Goal: Task Accomplishment & Management: Manage account settings

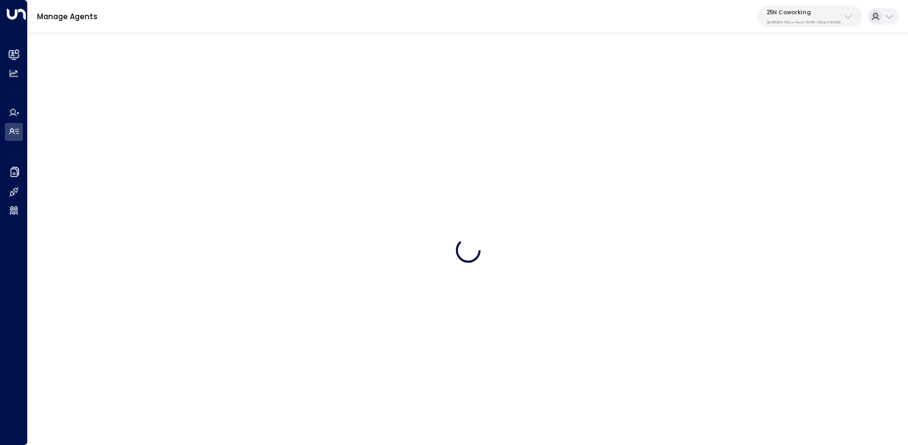
click at [819, 17] on div "25N Coworking 3b9800f4-81ca-4ec0-8758-72fbe4763f36" at bounding box center [804, 17] width 74 height 16
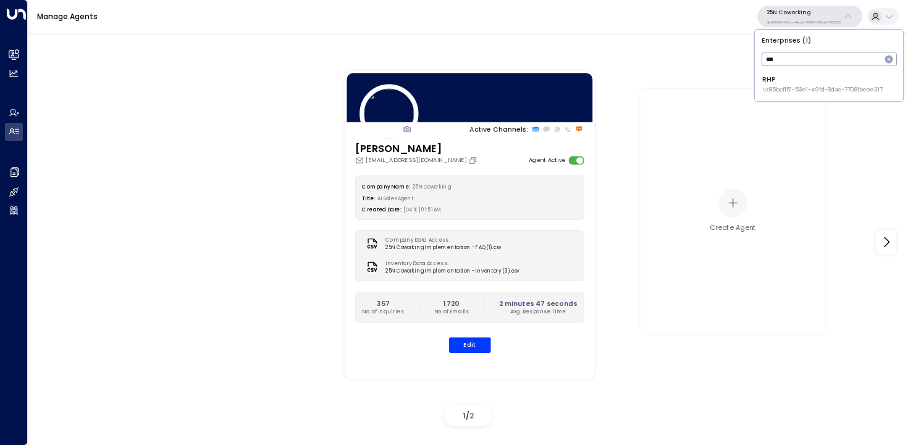
type input "***"
click at [780, 91] on span "ID: 85bcf151-53e1-49fd-8d4c-7708fbeee317" at bounding box center [822, 90] width 120 height 9
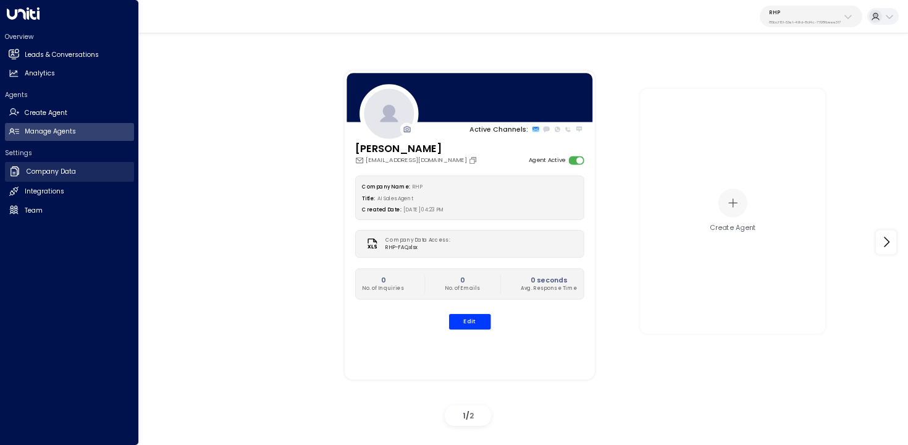
click at [14, 169] on icon at bounding box center [15, 171] width 12 height 12
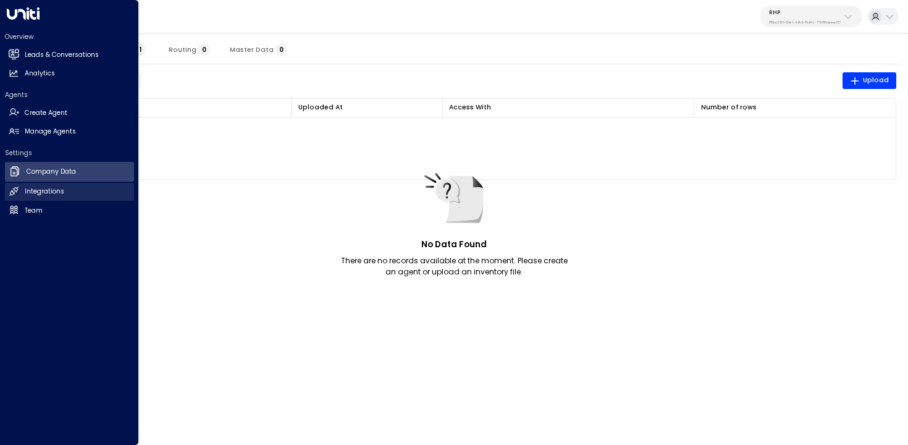
click at [74, 192] on link "Integrations Integrations" at bounding box center [69, 192] width 129 height 18
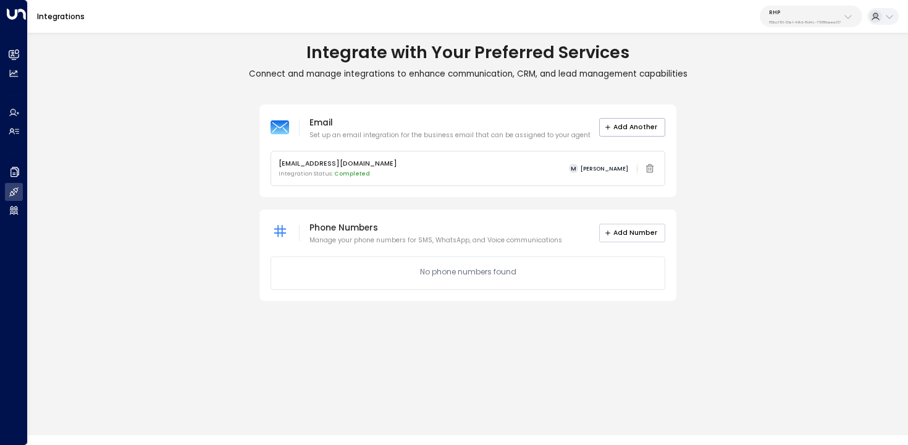
click at [625, 230] on button "Add Number" at bounding box center [632, 233] width 67 height 19
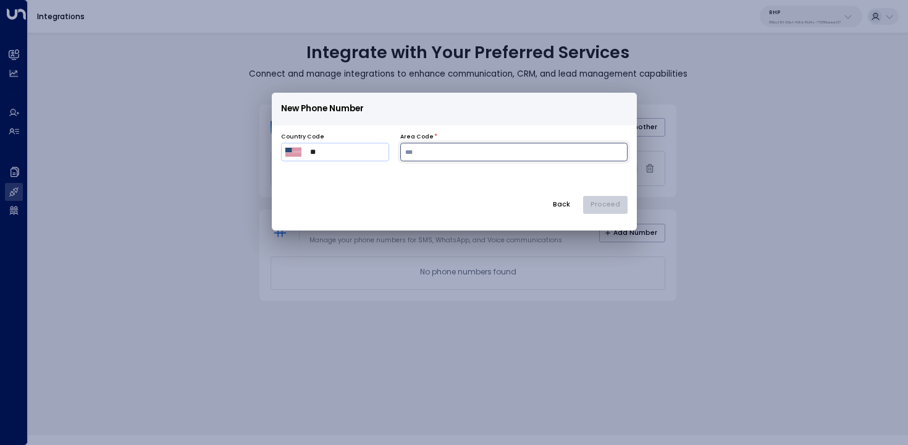
click at [462, 156] on input "number" at bounding box center [513, 152] width 227 height 19
click at [483, 148] on input "number" at bounding box center [513, 152] width 227 height 19
click at [537, 183] on p "Loading available phone numbers..." at bounding box center [454, 179] width 347 height 12
click at [612, 203] on div "Back Proceed" at bounding box center [454, 205] width 347 height 19
click at [470, 158] on input "***" at bounding box center [513, 152] width 227 height 19
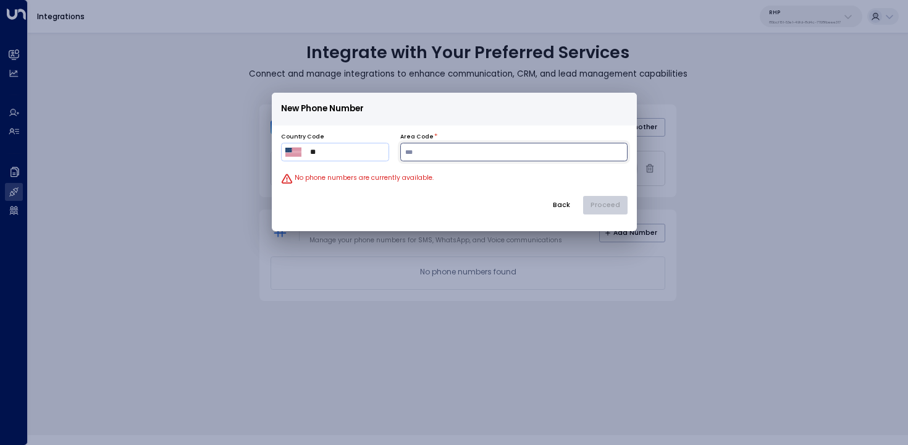
paste input "***"
paste input "number"
type input "***"
click at [518, 116] on p "New Phone Number" at bounding box center [454, 109] width 347 height 18
click at [612, 207] on button "Proceed" at bounding box center [605, 205] width 44 height 19
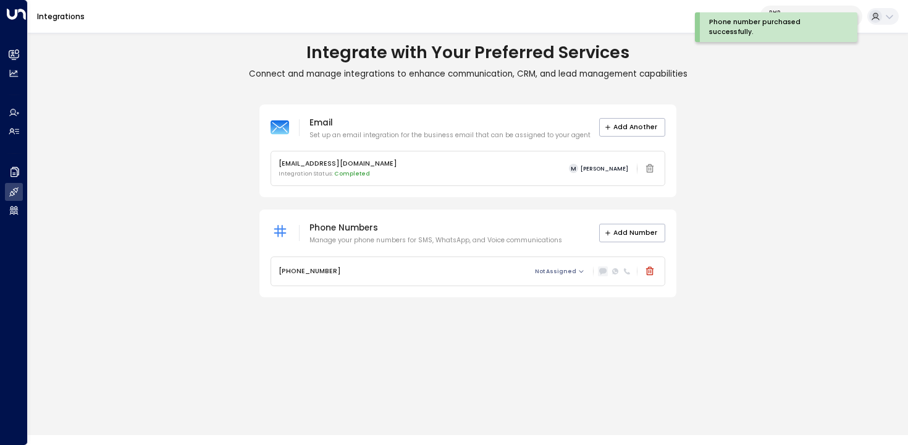
click at [602, 272] on icon at bounding box center [603, 272] width 7 height 6
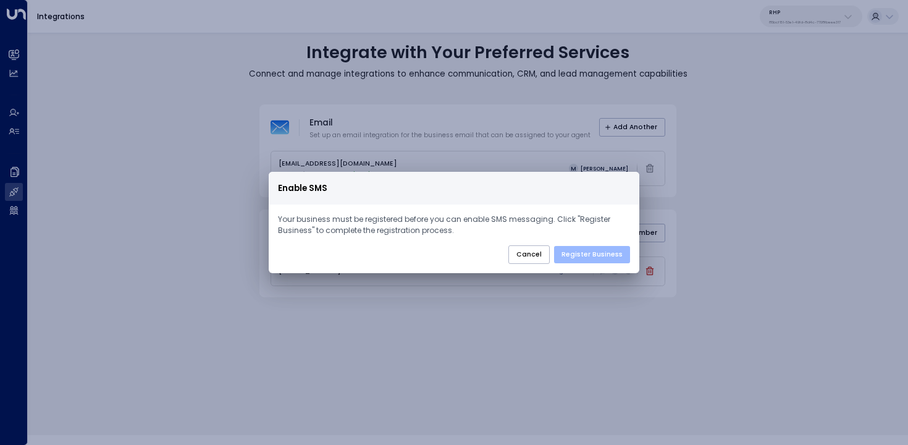
click at [592, 248] on button "Register Business" at bounding box center [592, 254] width 76 height 17
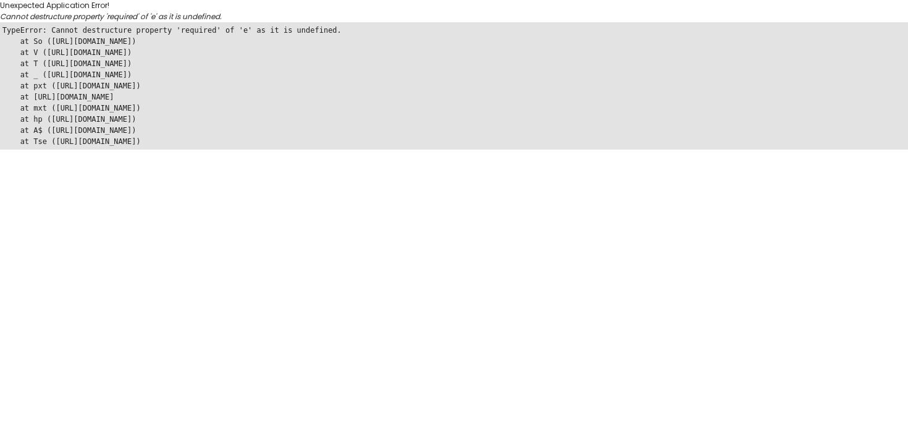
click at [335, 127] on pre "TypeError: Cannot destructure property 'required' of 'e' as it is undefined. at…" at bounding box center [454, 85] width 908 height 127
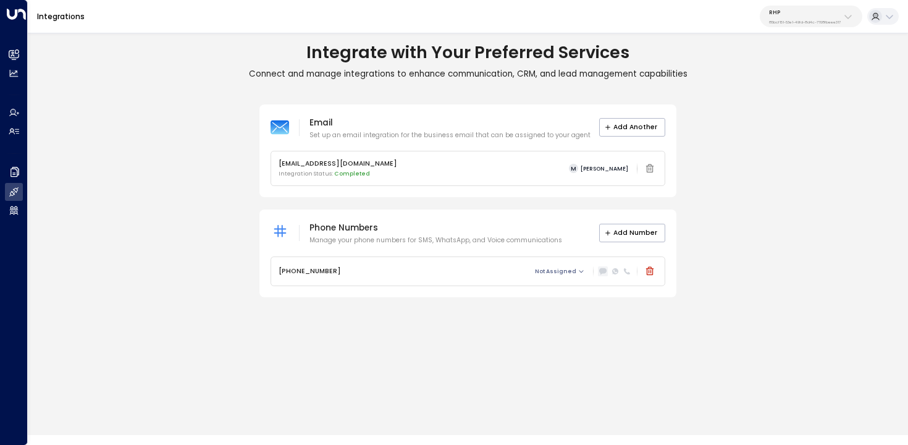
click at [601, 273] on icon at bounding box center [603, 272] width 7 height 6
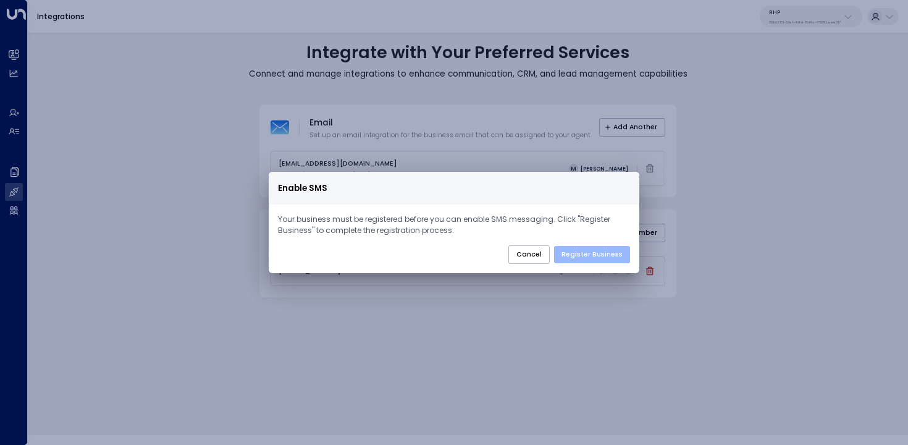
click at [597, 251] on button "Register Business" at bounding box center [592, 254] width 76 height 17
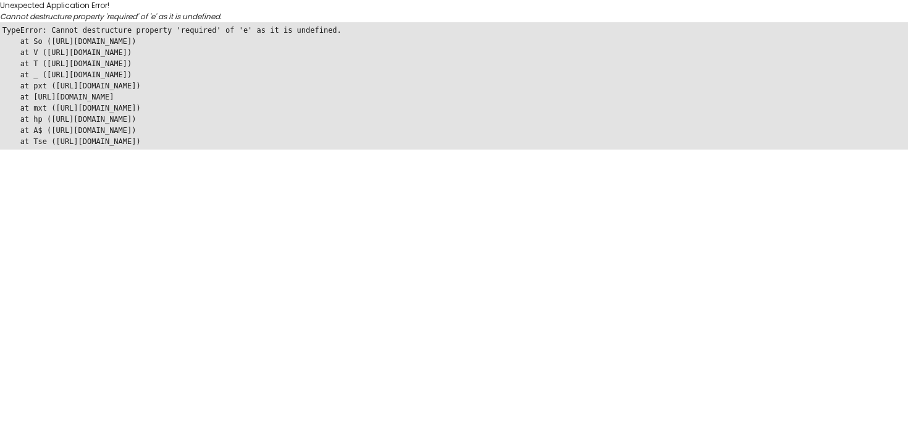
click at [533, 129] on pre "TypeError: Cannot destructure property 'required' of 'e' as it is undefined. at…" at bounding box center [454, 85] width 908 height 127
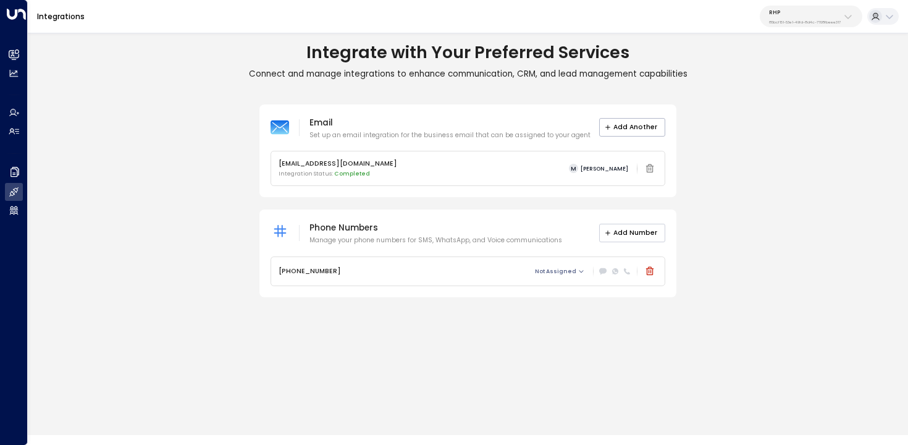
click at [623, 233] on button "Add Number" at bounding box center [632, 233] width 67 height 19
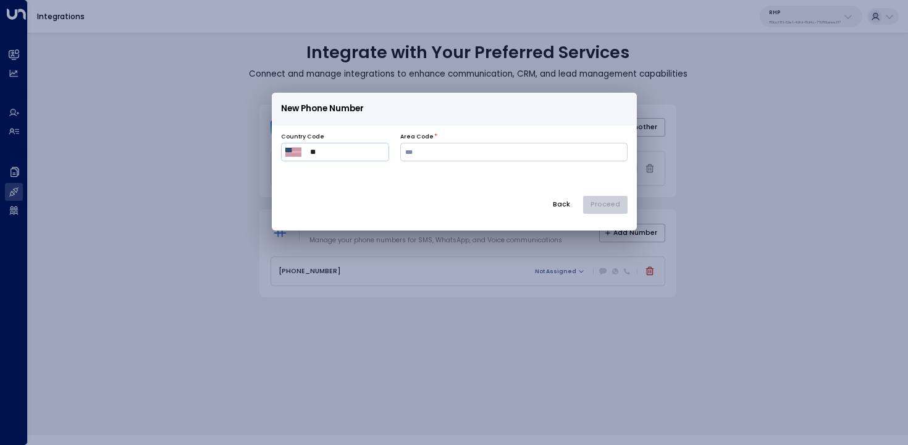
click at [563, 206] on button "Back" at bounding box center [561, 205] width 33 height 19
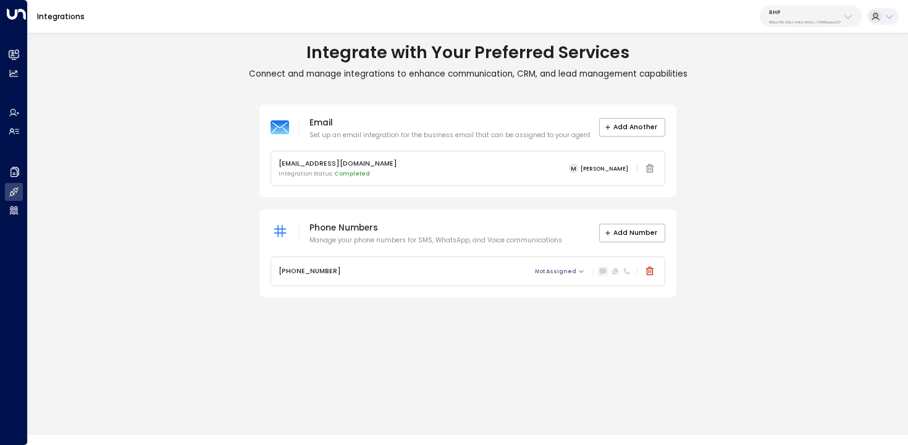
click at [602, 271] on icon at bounding box center [602, 271] width 7 height 6
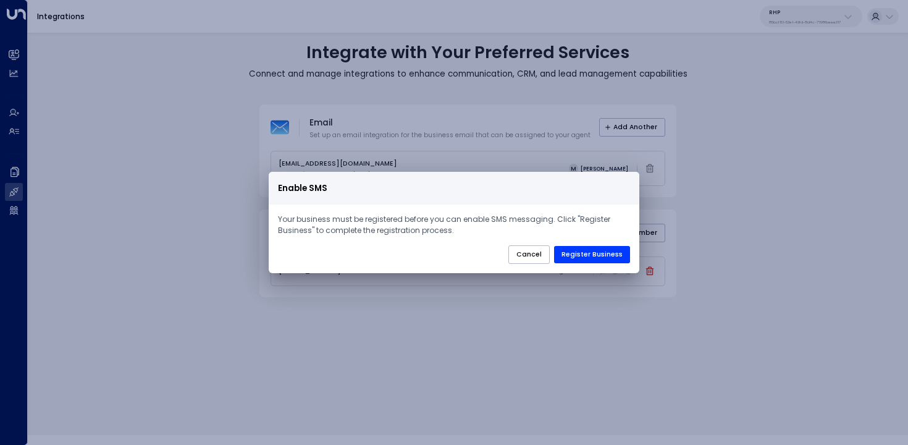
click at [594, 312] on div "Enable SMS Your business must be registered before you can enable SMS messaging…" at bounding box center [454, 222] width 908 height 445
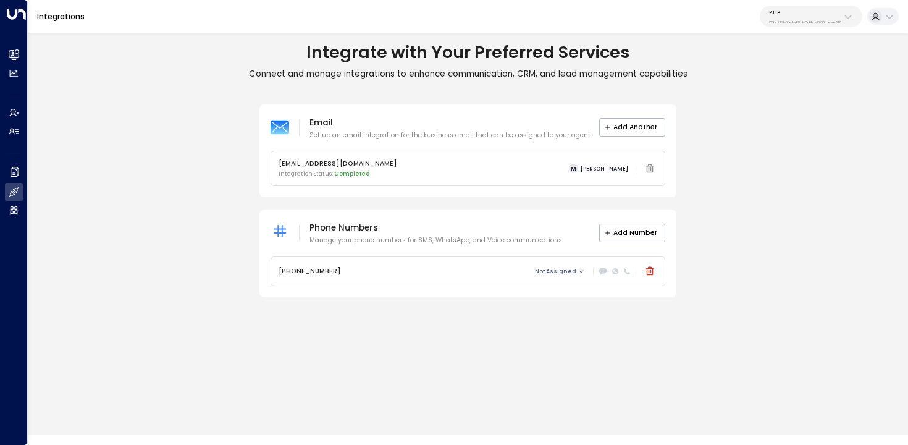
click at [598, 270] on div at bounding box center [615, 271] width 34 height 10
click at [603, 270] on icon at bounding box center [602, 271] width 7 height 6
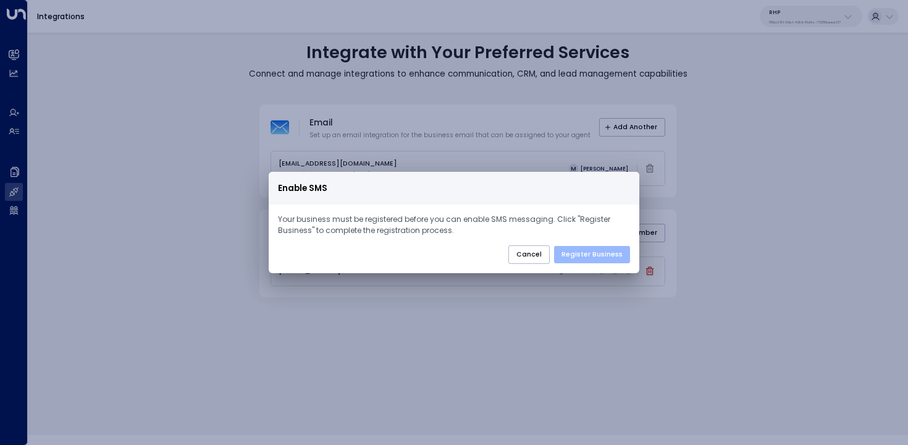
click at [602, 258] on button "Register Business" at bounding box center [592, 254] width 76 height 17
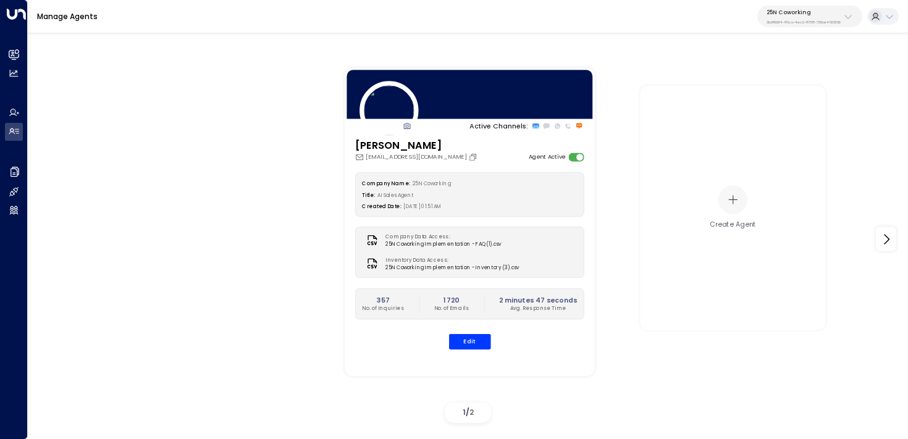
click at [820, 12] on p "25N Coworking" at bounding box center [804, 12] width 74 height 7
type input "*****"
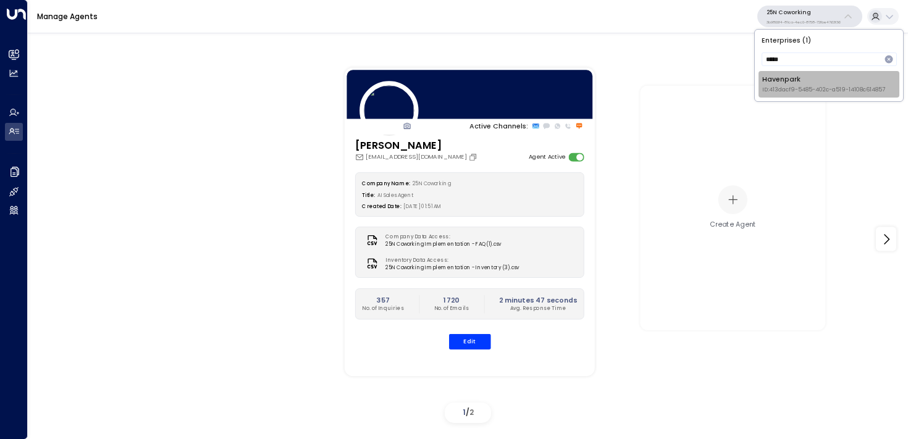
click at [781, 83] on div "Havenpark ID: 413dacf9-5485-402c-a519-14108c614857" at bounding box center [823, 84] width 123 height 19
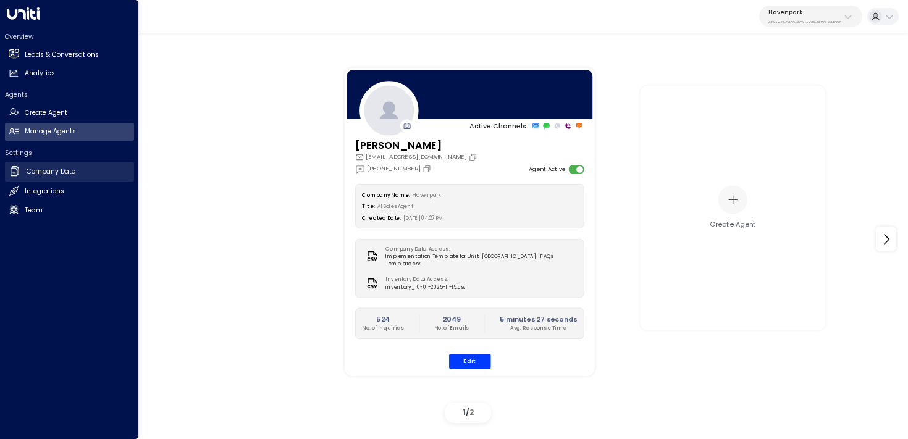
click at [17, 169] on icon at bounding box center [15, 171] width 6 height 8
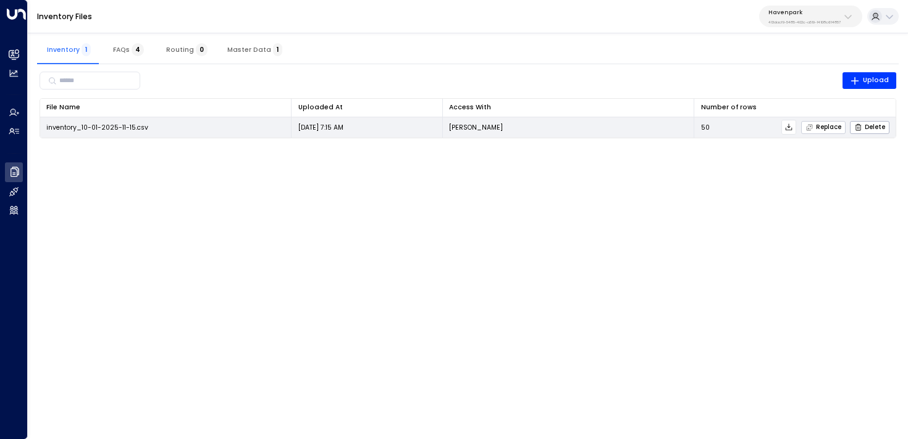
click at [840, 126] on span "Replace" at bounding box center [824, 128] width 36 height 8
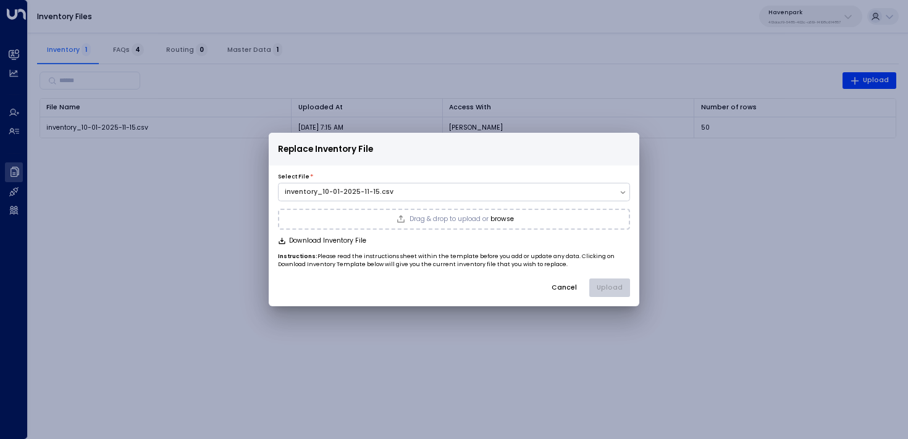
click at [95, 253] on div "Replace Inventory File Select File * inventory_10-01-2025-11-15.csv Drag & drop…" at bounding box center [454, 219] width 908 height 439
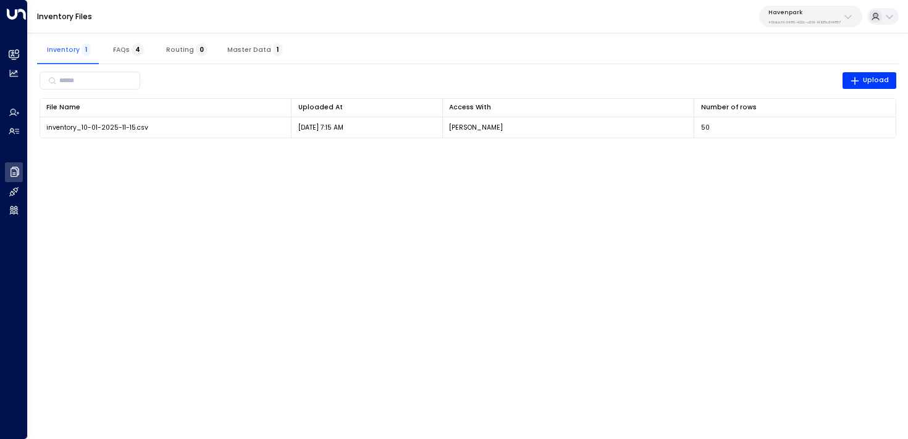
click at [137, 50] on span "4" at bounding box center [138, 49] width 12 height 13
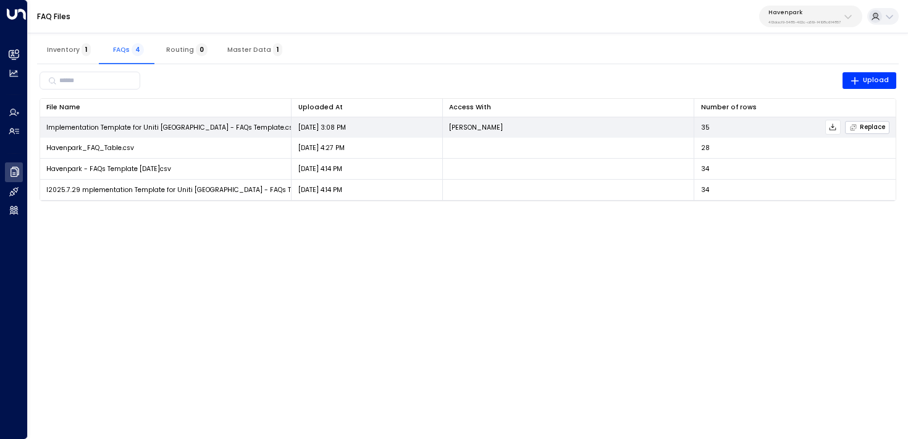
click at [856, 127] on icon "button" at bounding box center [853, 128] width 8 height 8
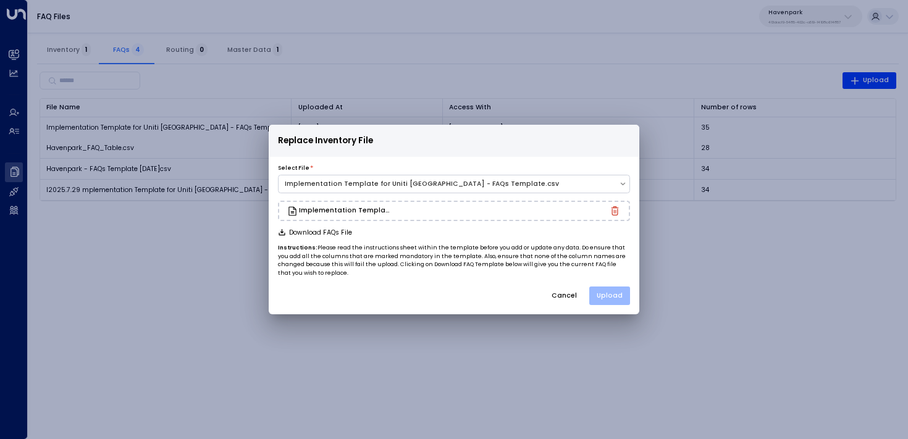
click at [621, 298] on button "Upload" at bounding box center [609, 296] width 41 height 19
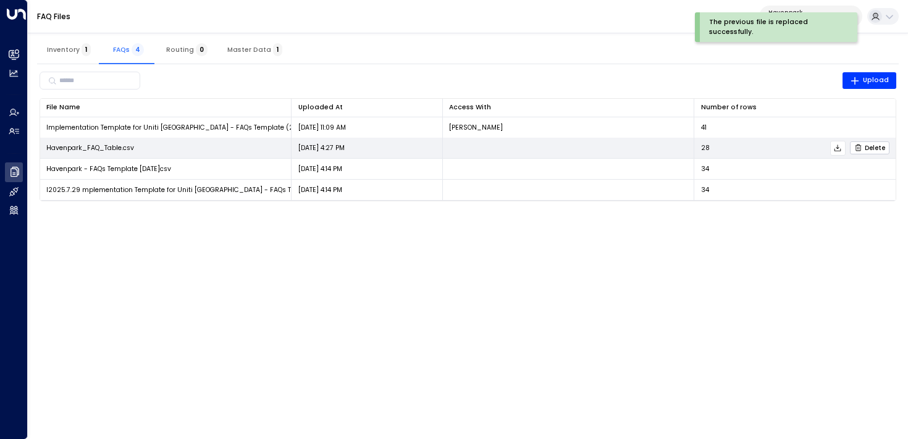
click at [864, 149] on span "Delete" at bounding box center [869, 148] width 31 height 8
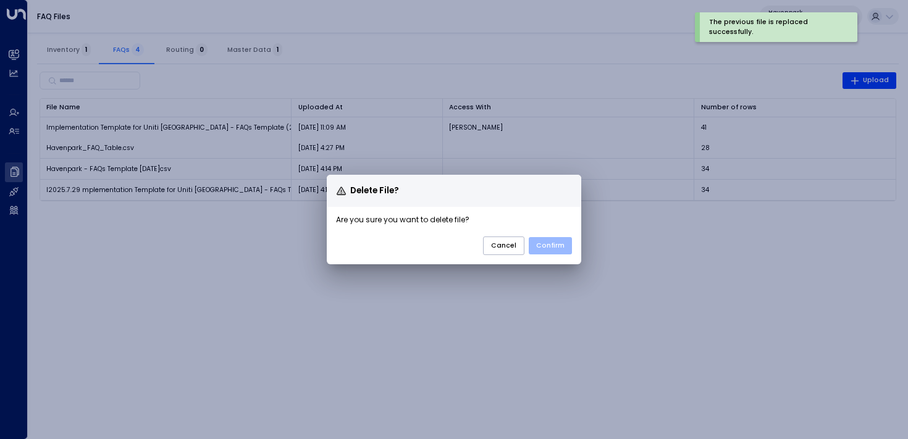
click at [550, 250] on button "Confirm" at bounding box center [550, 245] width 43 height 17
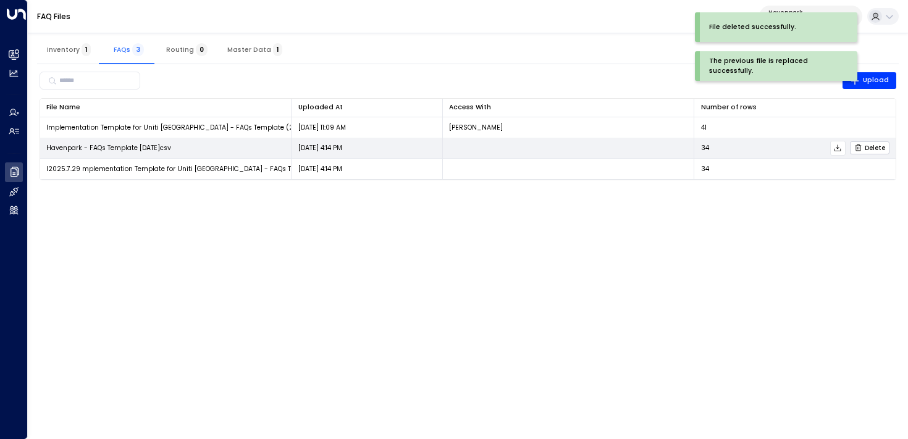
click at [862, 148] on icon "button" at bounding box center [859, 148] width 6 height 7
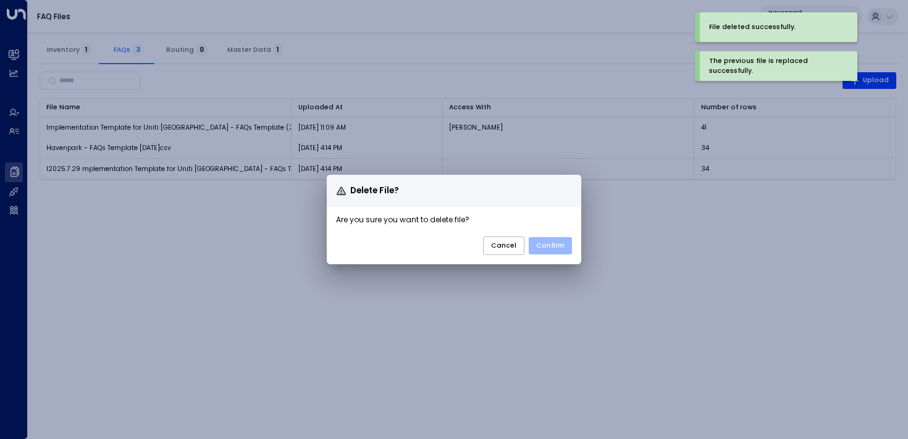
click at [544, 245] on button "Confirm" at bounding box center [550, 245] width 43 height 17
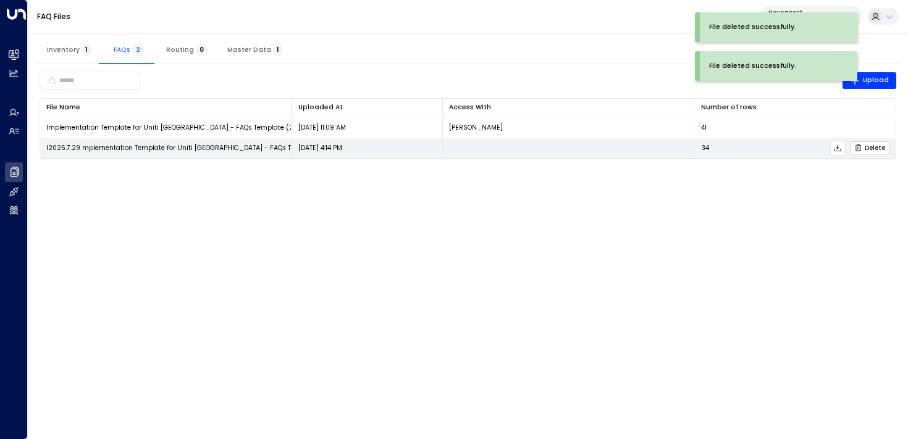
click at [862, 151] on icon "button" at bounding box center [858, 148] width 8 height 8
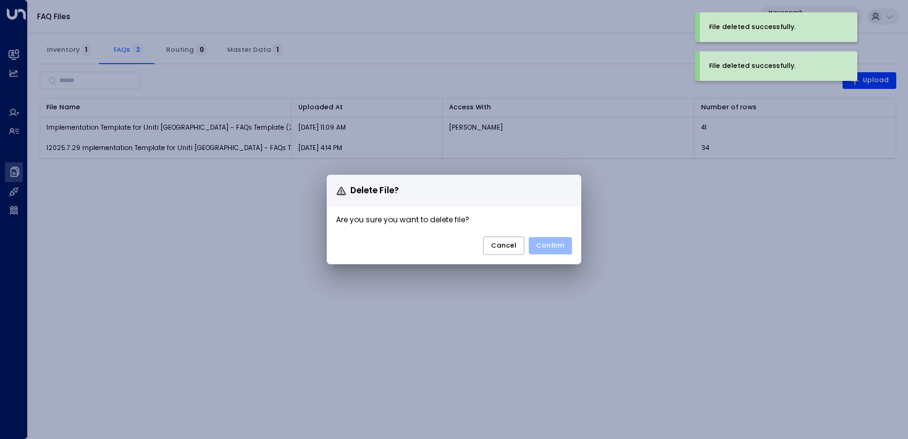
click at [552, 250] on button "Confirm" at bounding box center [550, 245] width 43 height 17
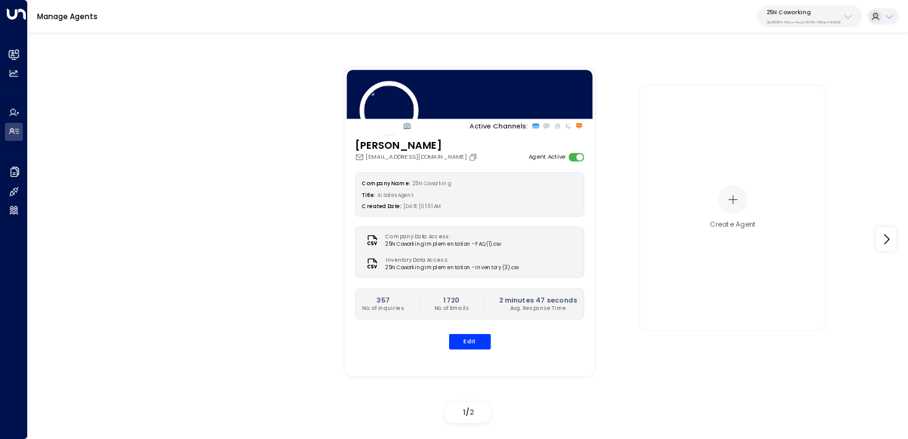
click at [790, 23] on p "3b9800f4-81ca-4ec0-8758-72fbe4763f36" at bounding box center [804, 22] width 74 height 5
type input "***"
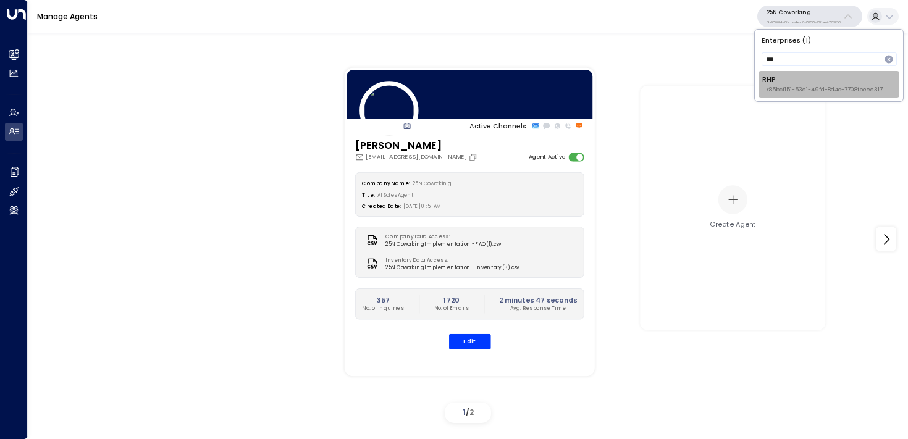
click at [777, 86] on span "ID: 85bcf151-53e1-49fd-8d4c-7708fbeee317" at bounding box center [822, 90] width 120 height 9
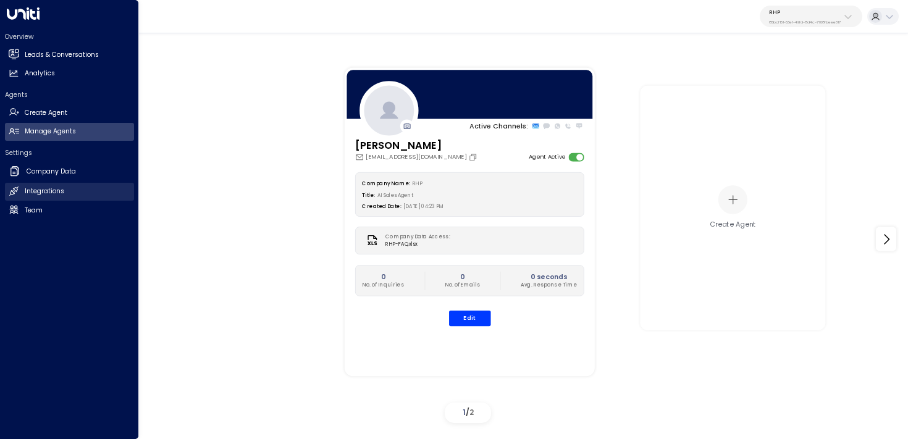
click at [22, 190] on link "Integrations Integrations" at bounding box center [69, 192] width 129 height 18
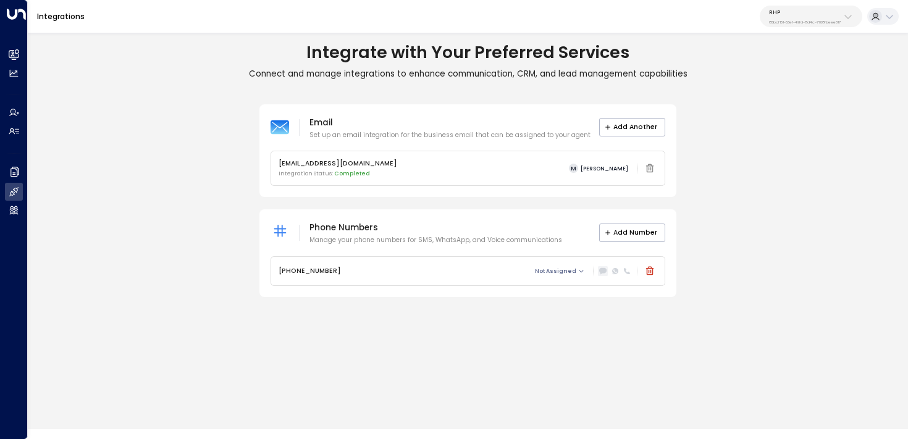
click at [604, 274] on icon at bounding box center [602, 271] width 7 height 7
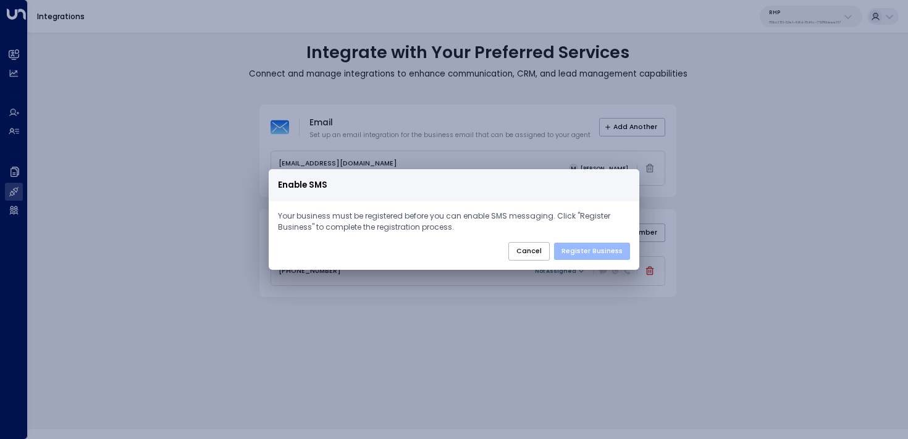
click at [596, 252] on button "Register Business" at bounding box center [592, 251] width 76 height 17
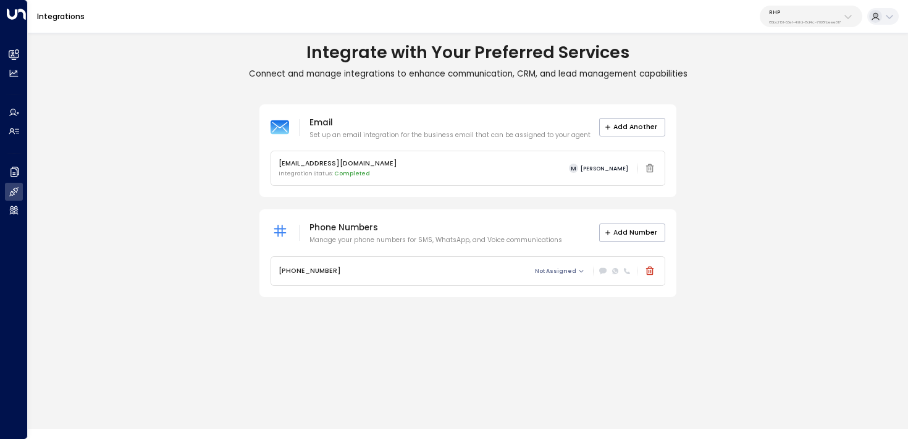
click at [171, 116] on div "Email Set up an email integration for the business email that can be assigned t…" at bounding box center [468, 200] width 880 height 193
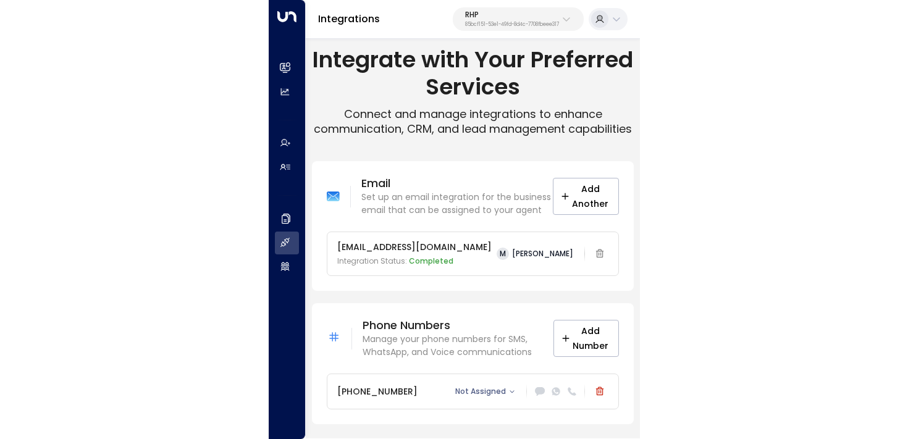
scroll to position [14, 0]
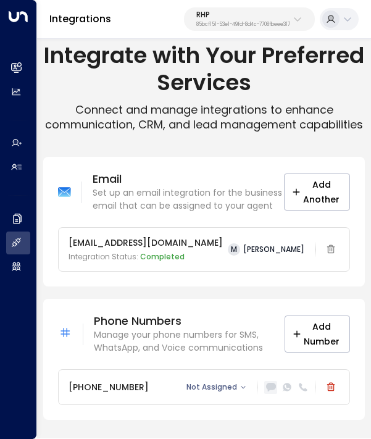
click at [266, 389] on icon at bounding box center [271, 387] width 10 height 10
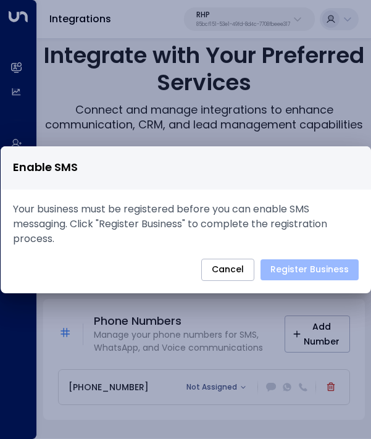
click at [327, 266] on button "Register Business" at bounding box center [310, 269] width 98 height 21
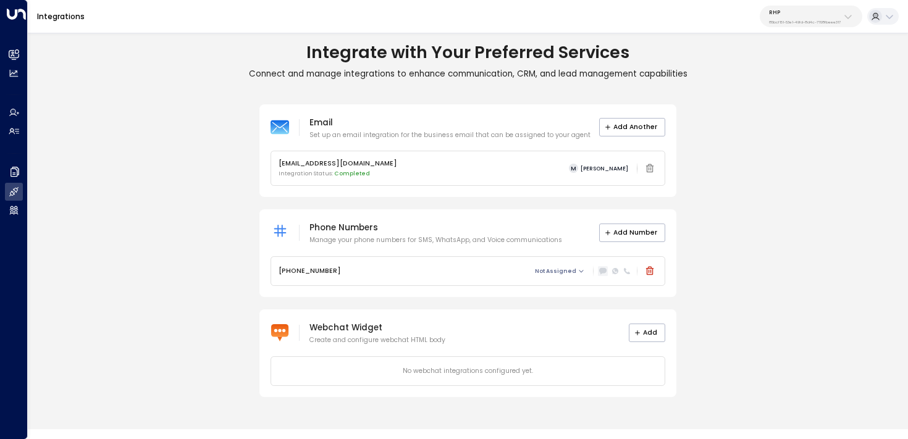
click at [604, 272] on icon at bounding box center [603, 272] width 7 height 6
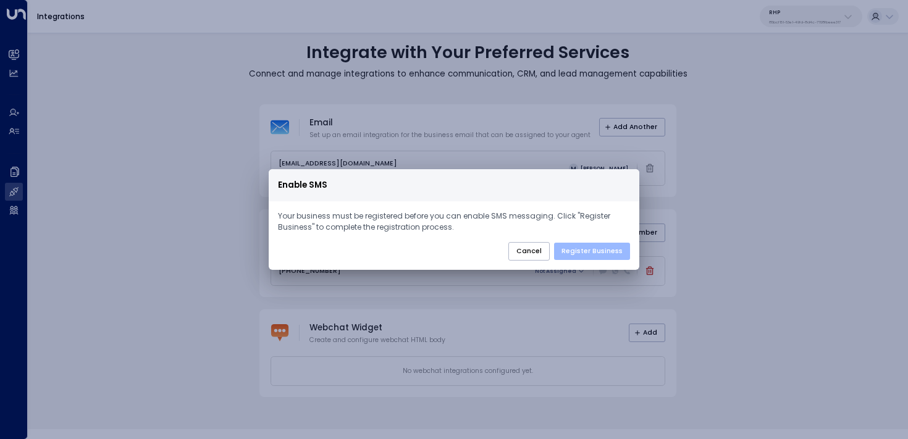
click at [591, 255] on button "Register Business" at bounding box center [592, 251] width 76 height 17
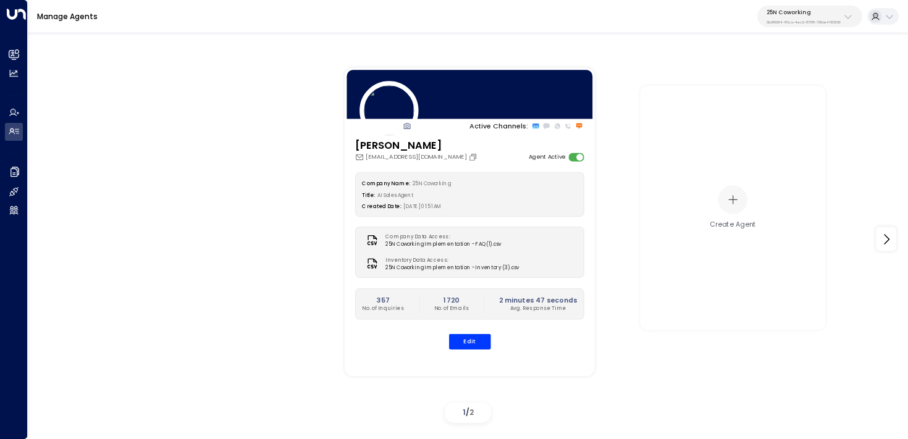
click at [789, 23] on p "3b9800f4-81ca-4ec0-8758-72fbe4763f36" at bounding box center [804, 22] width 74 height 5
type input "********"
click at [756, 85] on div "Enterprises ( 1 ) ******** ​ Four Leaf Properties ID: 34e1cd17-0f68-49af-bd32-3…" at bounding box center [829, 66] width 148 height 72
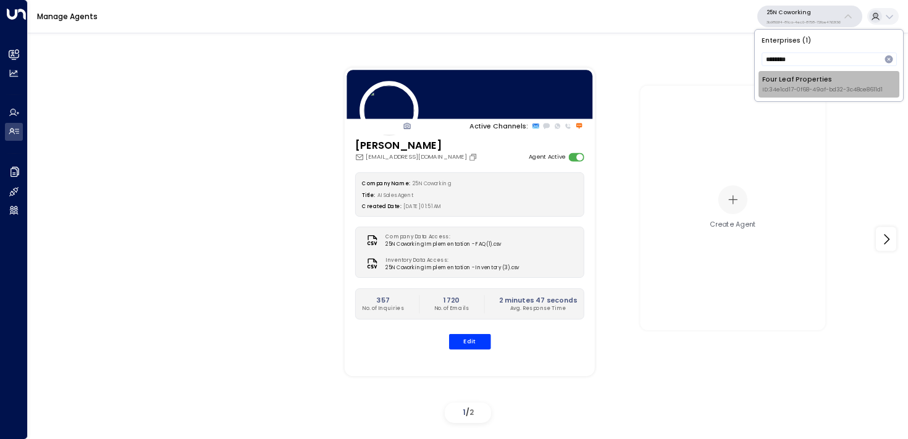
click at [766, 86] on span "ID: 34e1cd17-0f68-49af-bd32-3c48ce8611d1" at bounding box center [822, 90] width 120 height 9
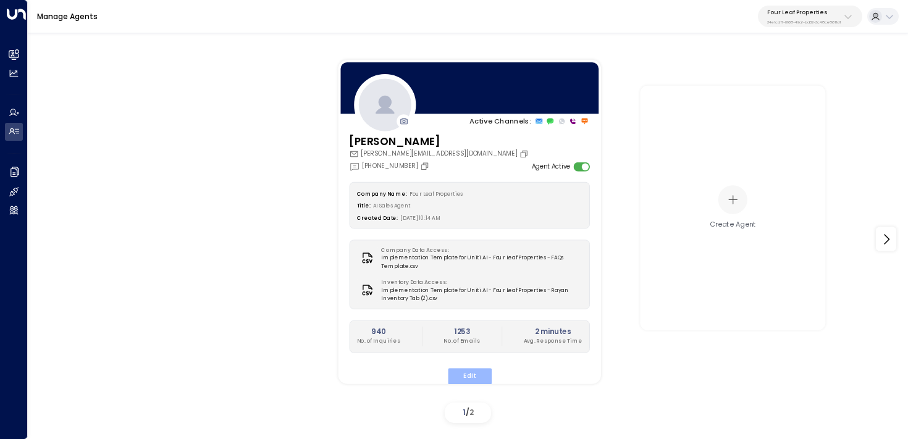
click at [459, 374] on button "Edit" at bounding box center [469, 376] width 44 height 16
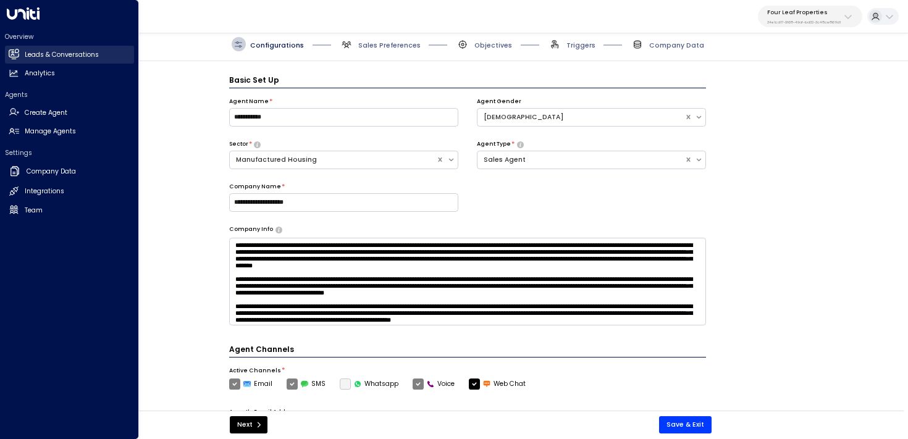
scroll to position [14, 0]
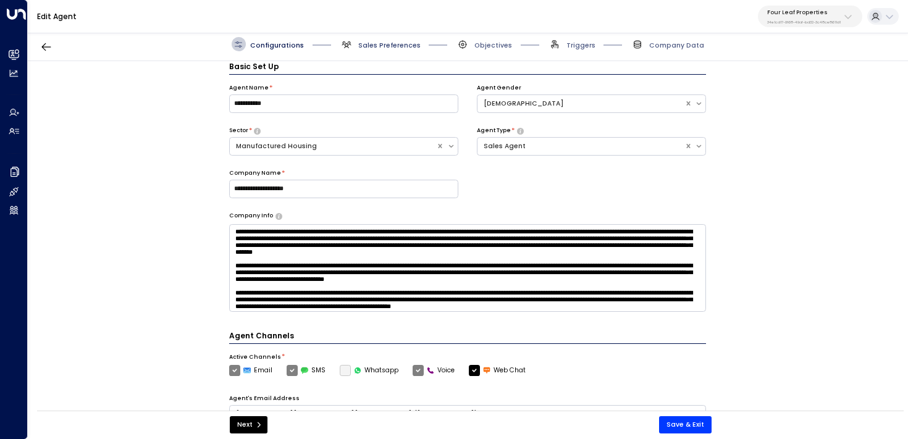
click at [370, 43] on span "Sales Preferences" at bounding box center [389, 45] width 62 height 9
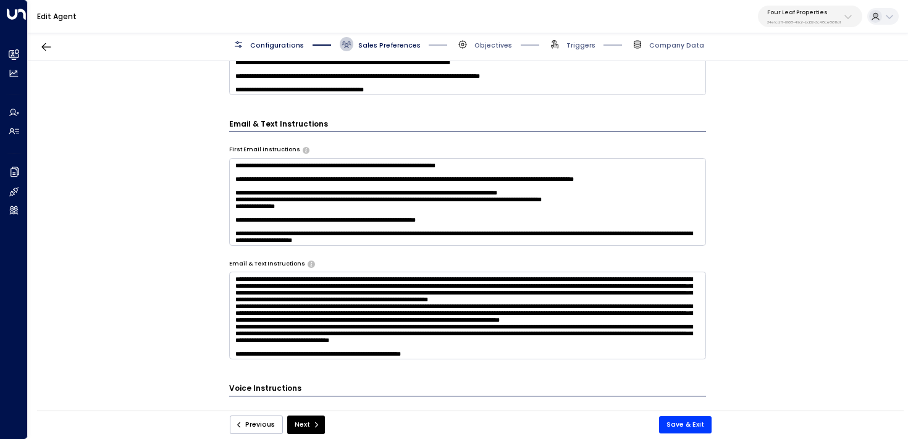
scroll to position [487, 0]
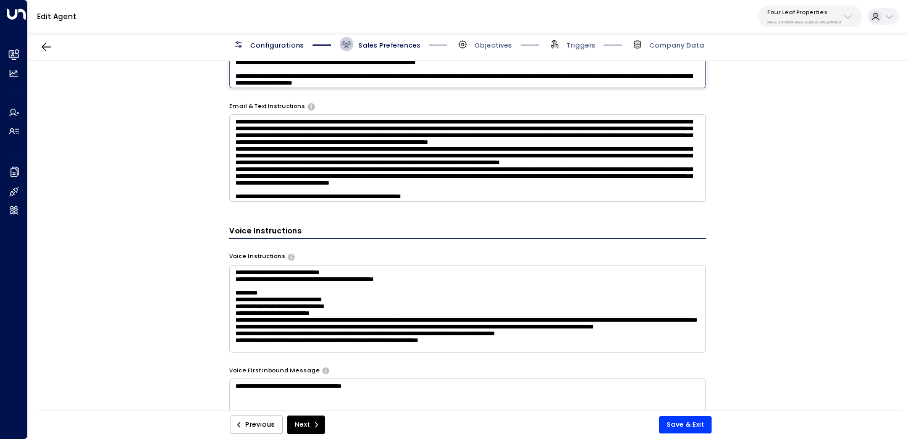
click at [662, 88] on textarea at bounding box center [468, 45] width 478 height 88
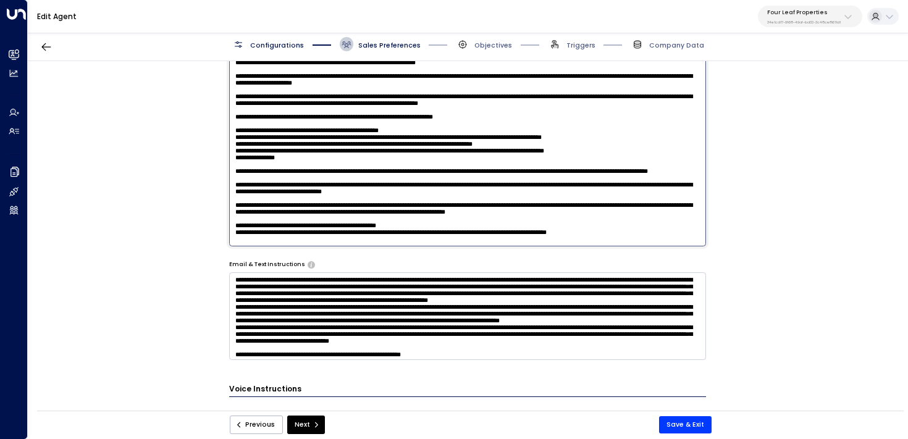
scroll to position [473, 0]
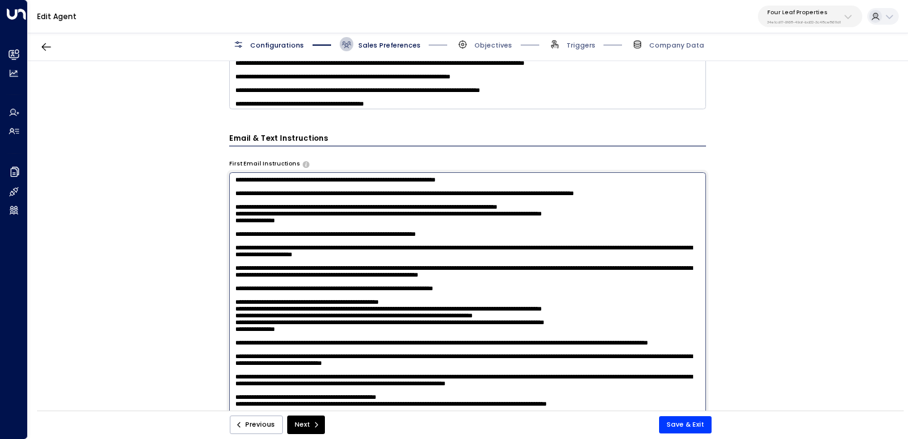
click at [680, 203] on textarea at bounding box center [468, 295] width 478 height 246
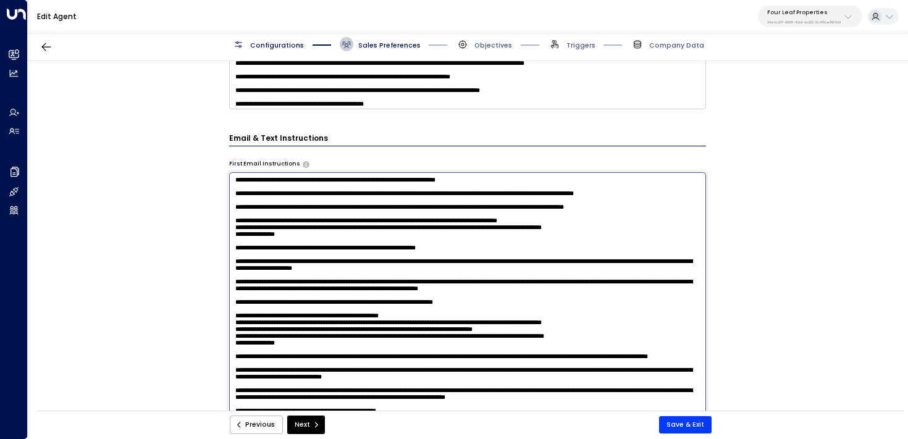
click at [460, 222] on textarea at bounding box center [468, 295] width 478 height 246
type textarea "**********"
click at [703, 426] on button "Save & Exit" at bounding box center [685, 424] width 53 height 17
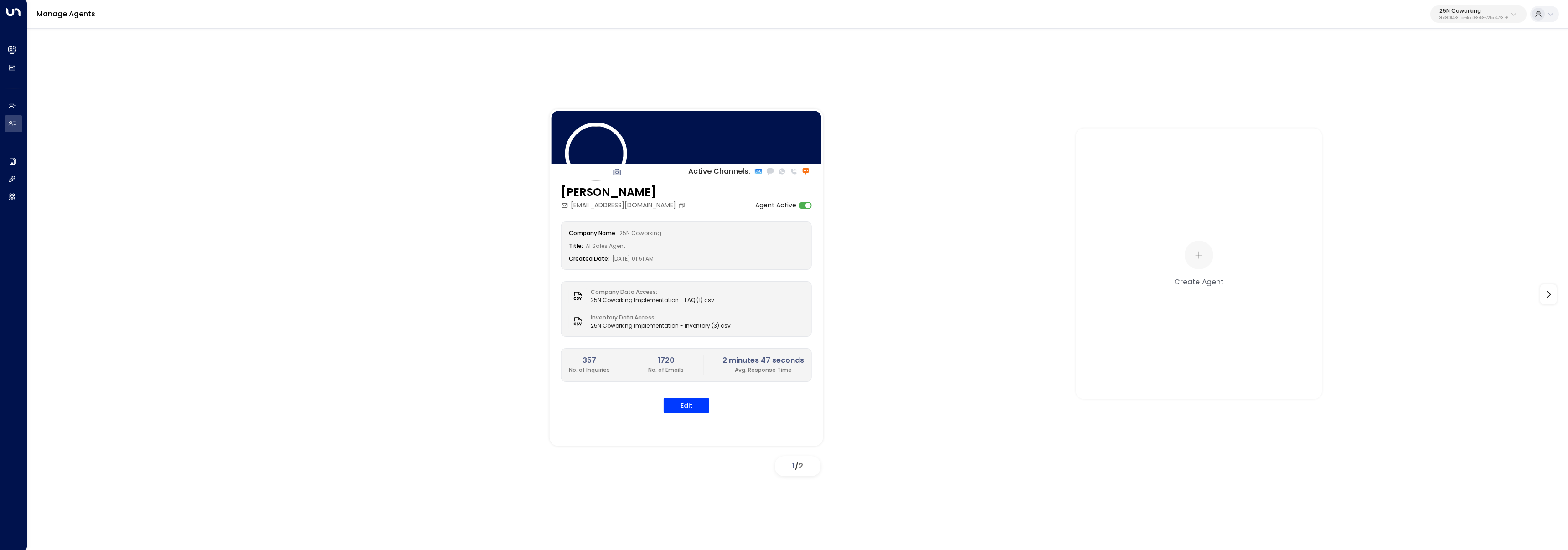
click at [1491, 15] on div "25N Coworking 3b9800f4-81ca-4ec0-8758-72fbe4763f36" at bounding box center [1474, 14] width 69 height 12
type input "***"
click at [1423, 74] on span "ID: 85bcf151-53e1-49fd-8d4c-7708fbeee317" at bounding box center [1448, 77] width 120 height 8
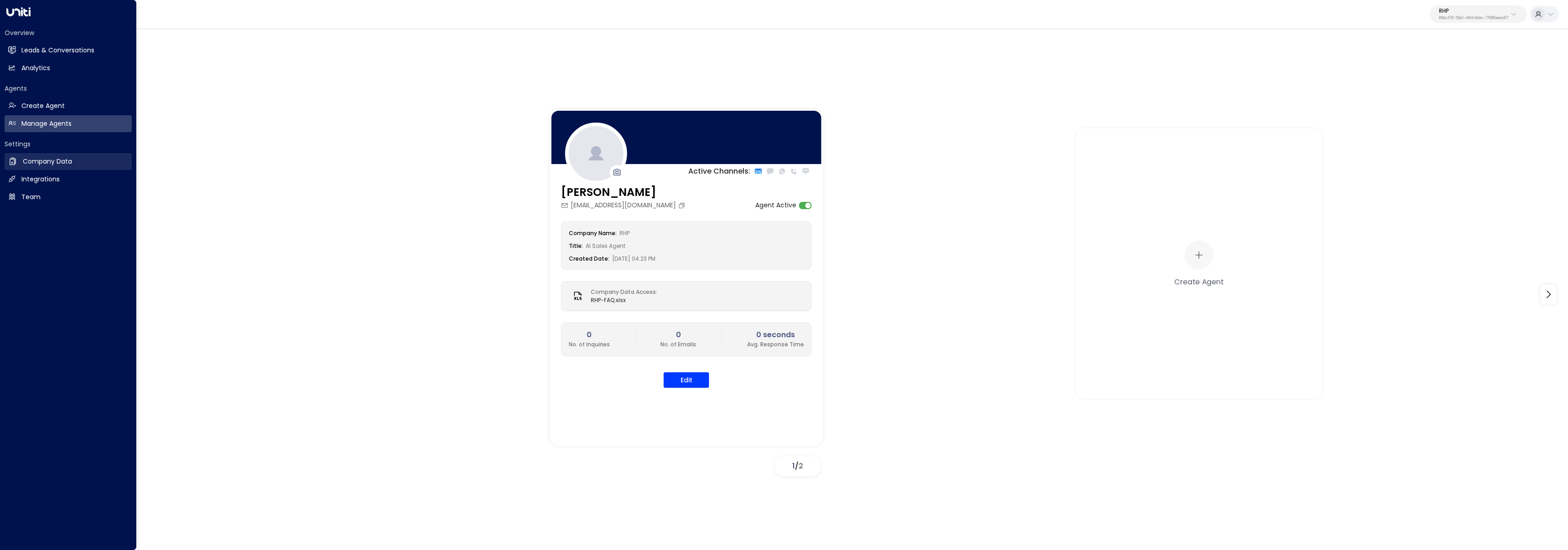
click at [16, 162] on icon at bounding box center [13, 161] width 9 height 9
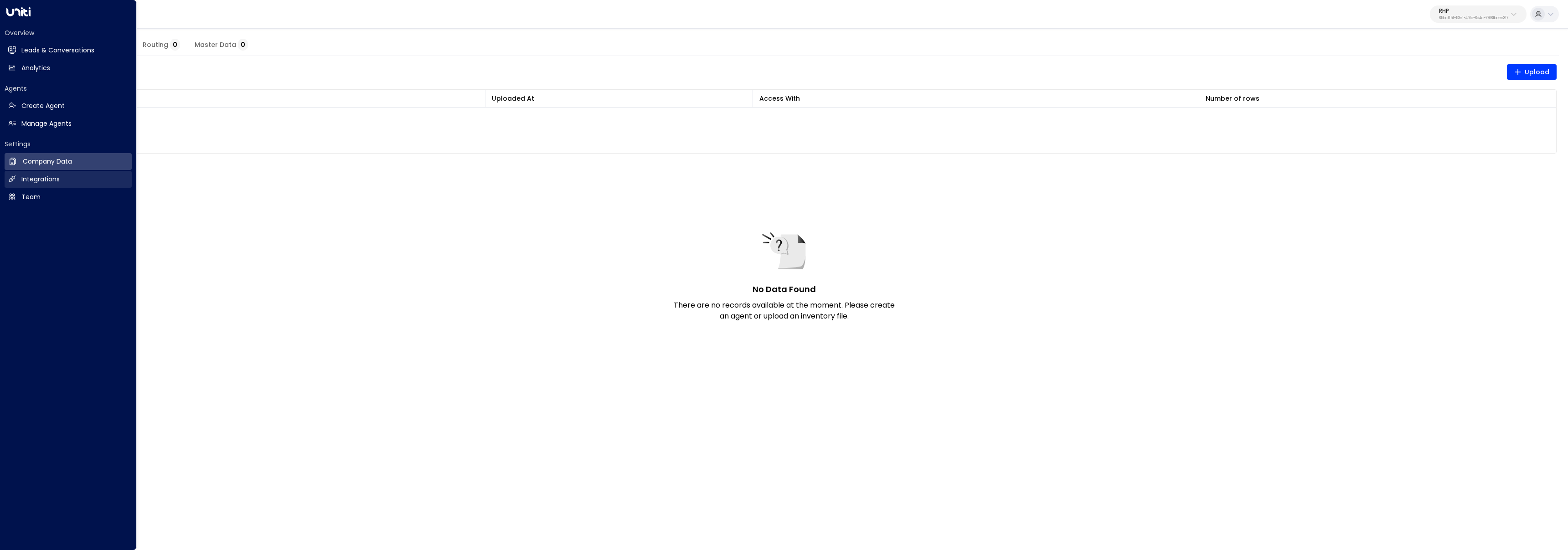
click at [27, 178] on h2 "Integrations" at bounding box center [41, 179] width 38 height 10
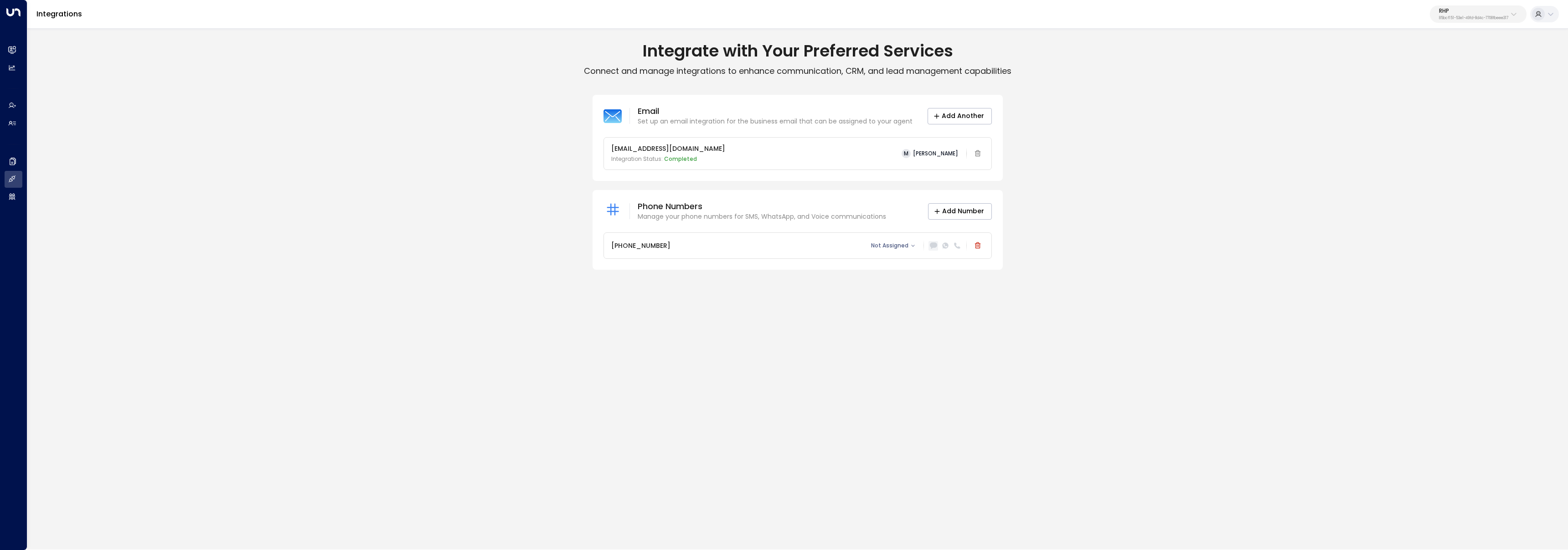
click at [935, 246] on icon at bounding box center [933, 246] width 7 height 6
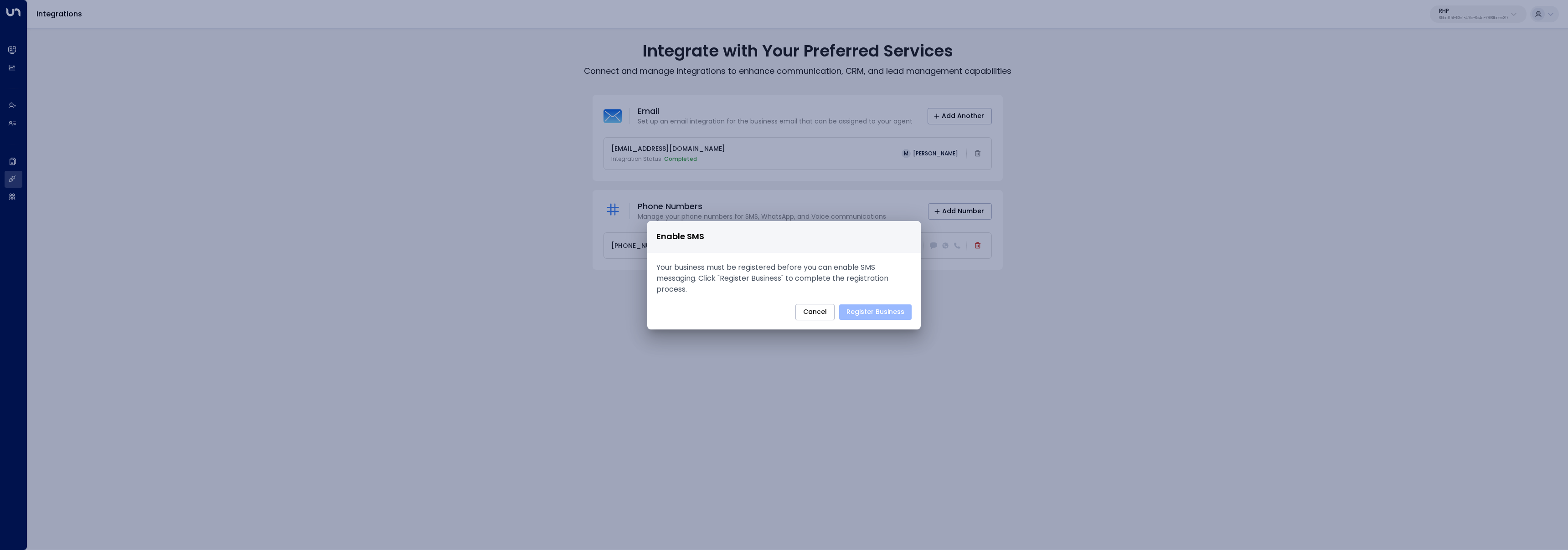
click at [866, 314] on button "Register Business" at bounding box center [875, 312] width 72 height 15
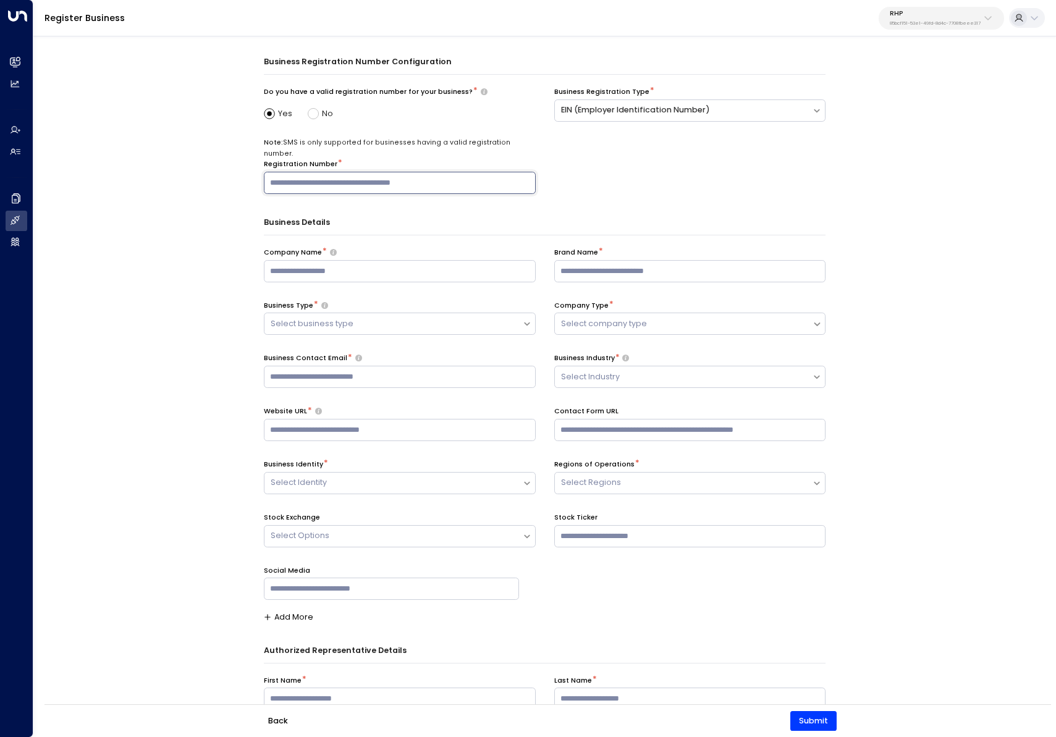
click at [433, 177] on input "text" at bounding box center [400, 183] width 272 height 22
type input "**********"
click at [227, 302] on div "**********" at bounding box center [544, 401] width 1022 height 737
click at [321, 274] on div "Company Name * Brand Name * Business Type * Select business type Company Type *…" at bounding box center [545, 435] width 562 height 374
click at [323, 264] on input "text" at bounding box center [400, 271] width 272 height 22
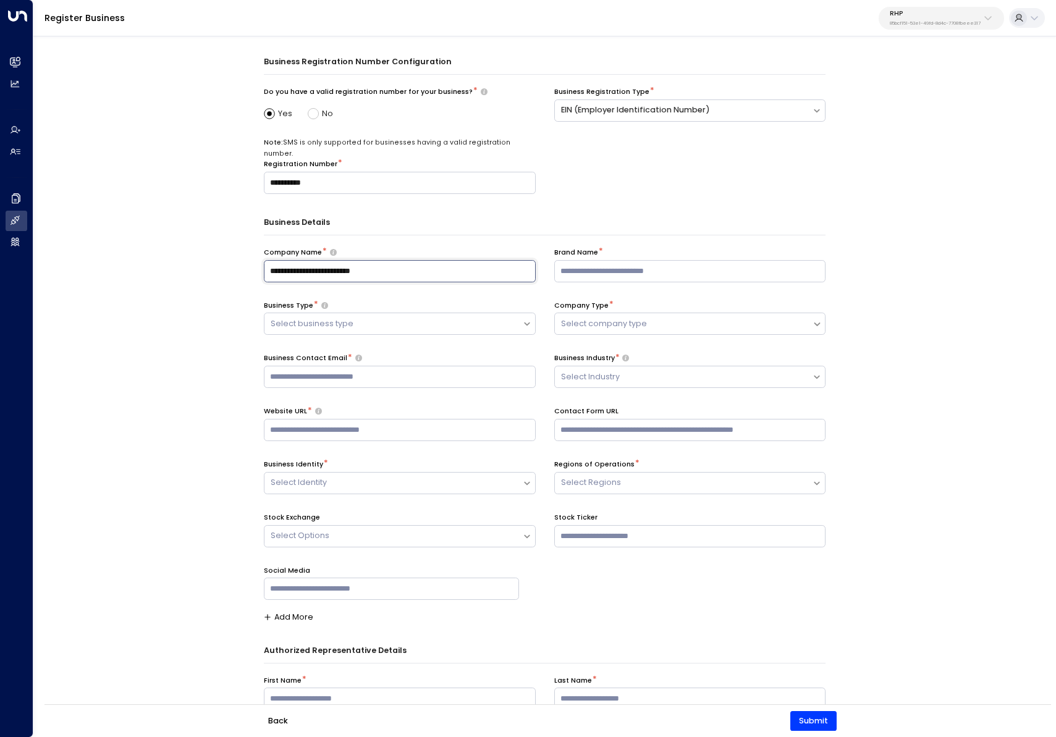
type input "**********"
click at [691, 260] on input "text" at bounding box center [690, 271] width 272 height 22
type input "**********"
click at [203, 326] on div "**********" at bounding box center [544, 401] width 1022 height 737
click at [375, 317] on div at bounding box center [393, 324] width 245 height 14
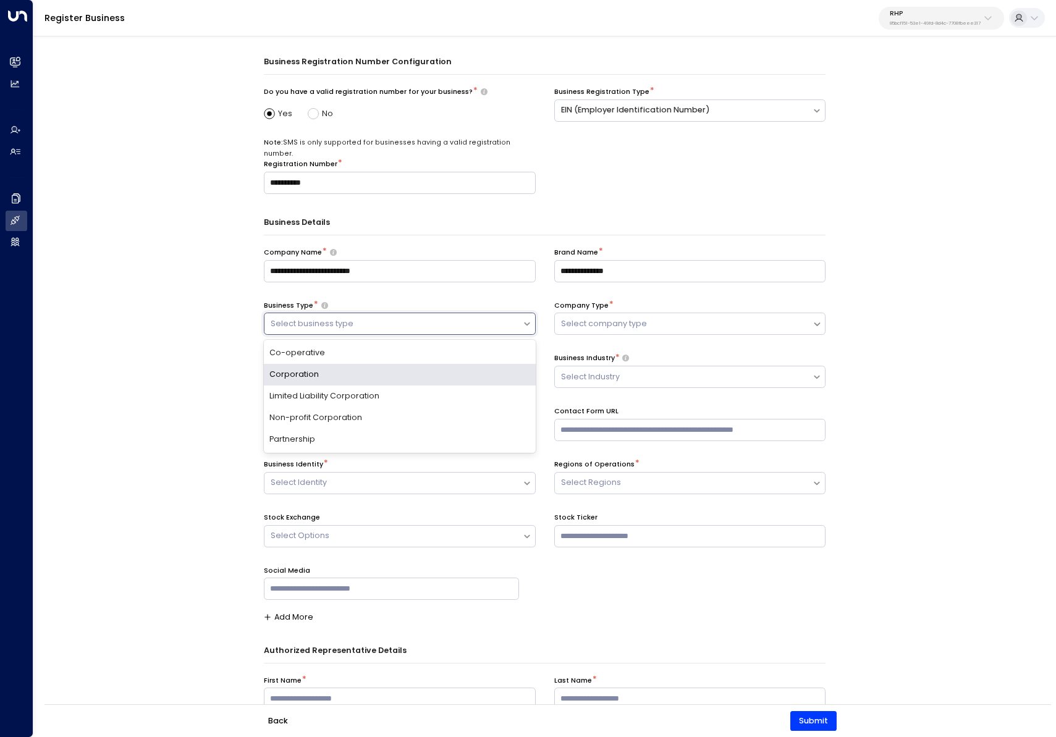
click at [171, 354] on div "**********" at bounding box center [544, 401] width 1022 height 737
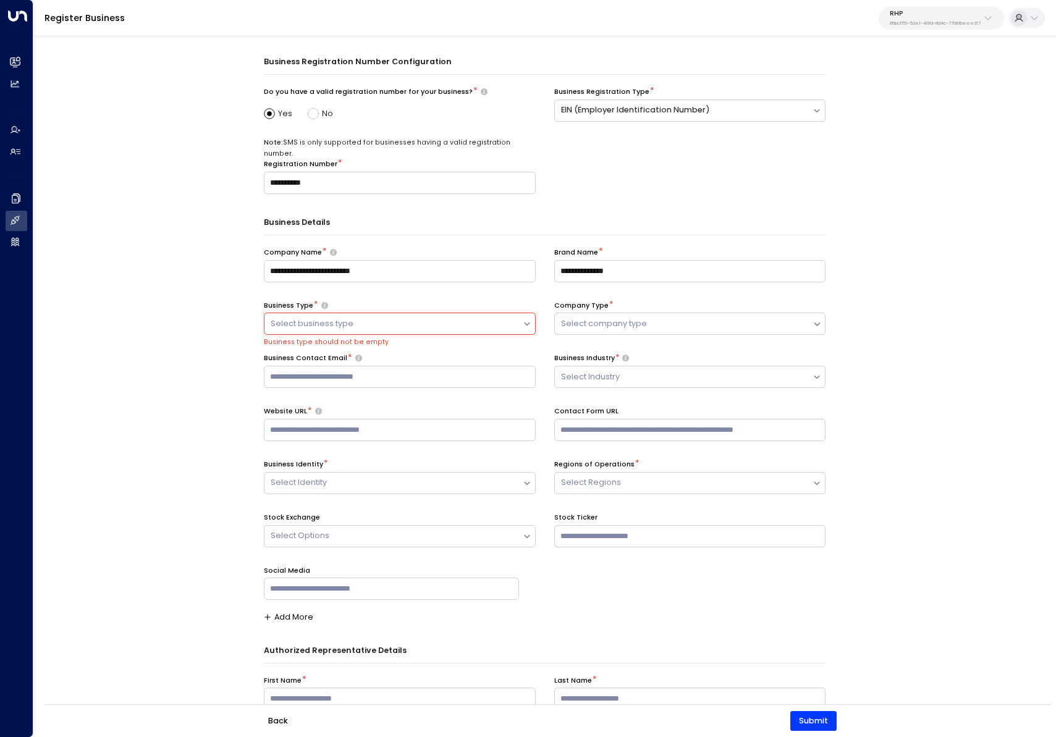
click at [350, 314] on div "Select business type" at bounding box center [393, 323] width 258 height 19
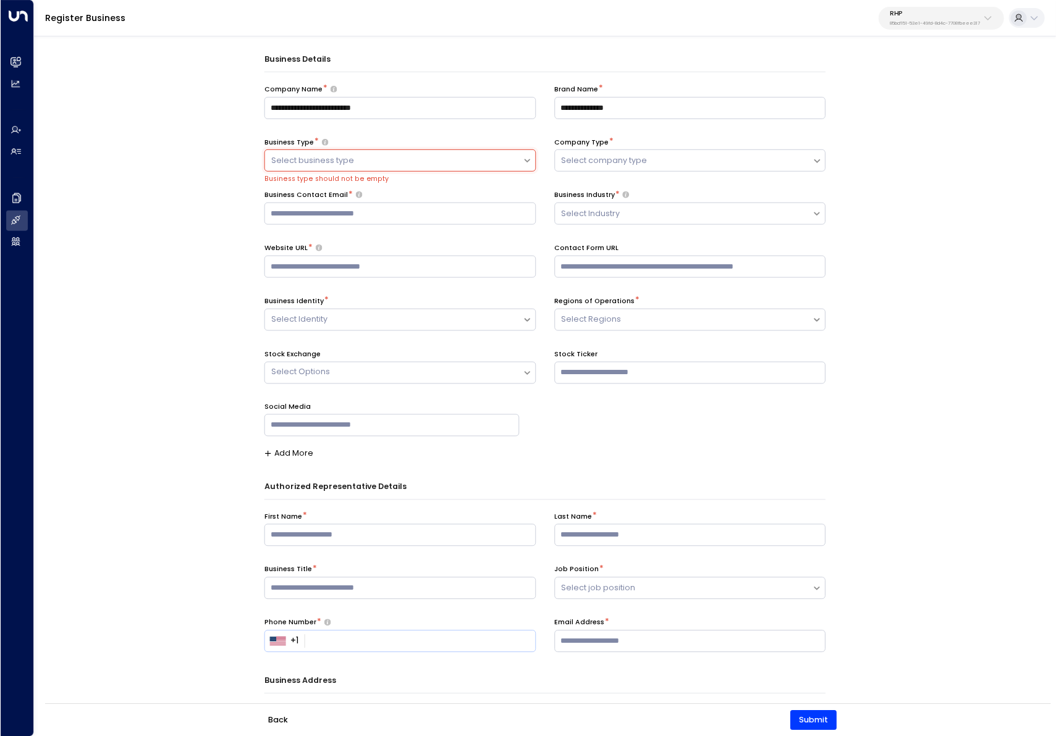
scroll to position [153, 0]
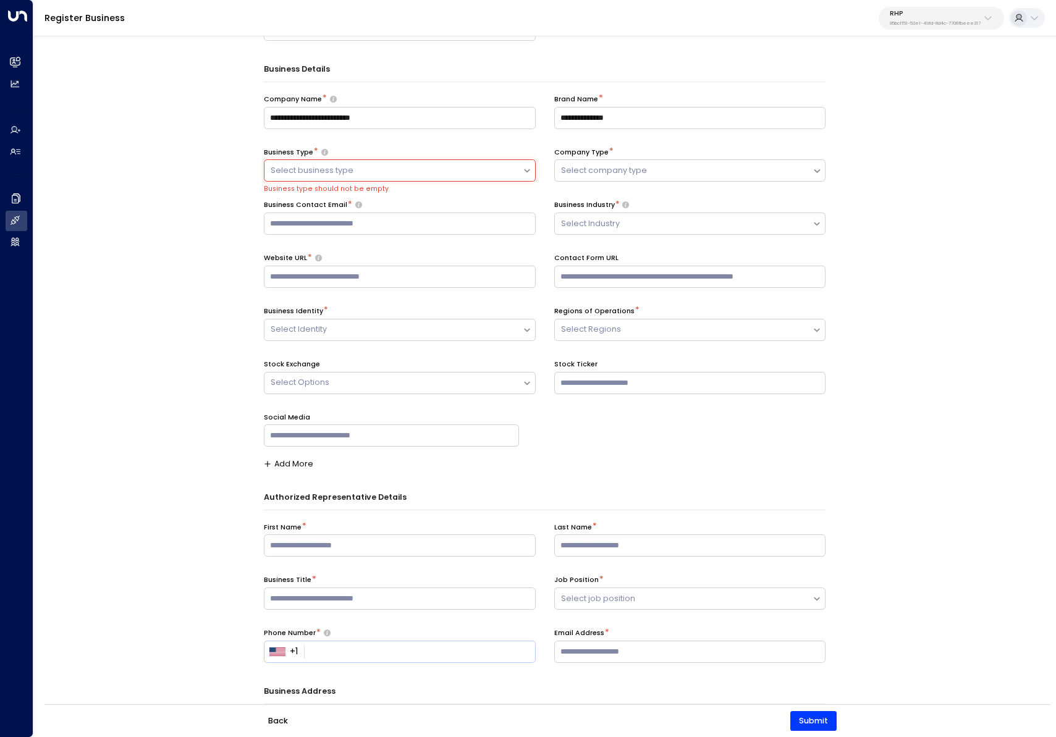
click at [425, 164] on div at bounding box center [393, 171] width 245 height 14
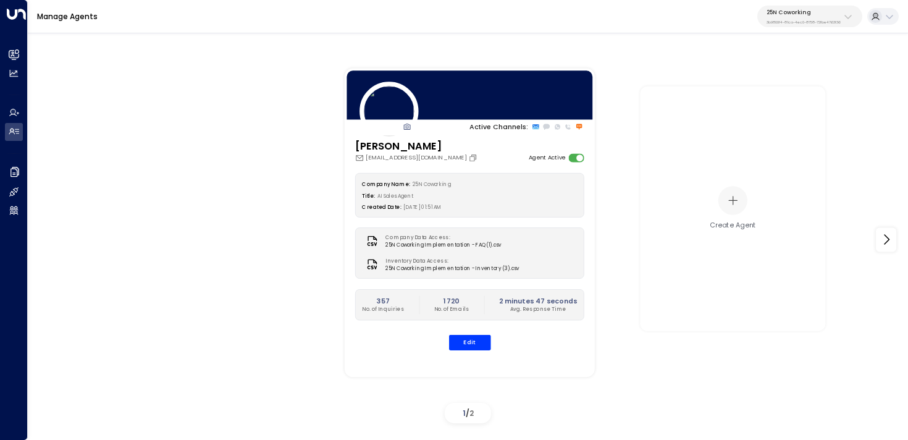
click at [788, 16] on div "25N Coworking 3b9800f4-81ca-4ec0-8758-72fbe4763f36" at bounding box center [804, 17] width 74 height 16
type input "*******"
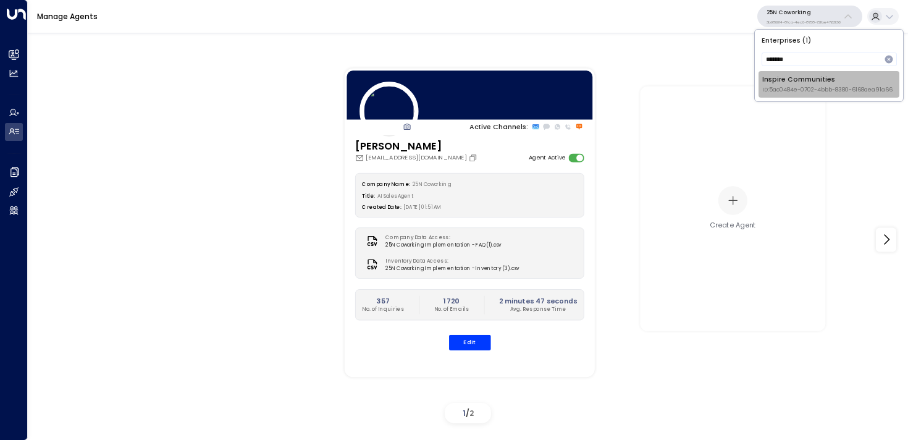
click at [776, 79] on div "Inspire Communities ID: 5ac0484e-0702-4bbb-8380-6168aea91a66" at bounding box center [827, 84] width 130 height 19
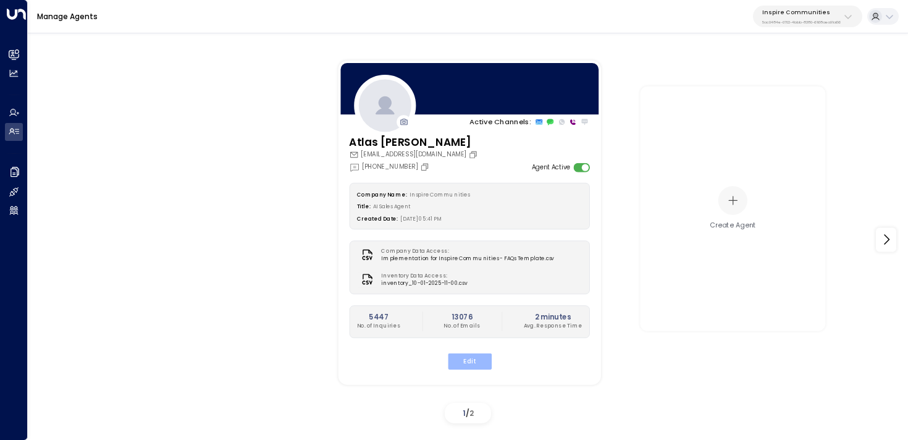
click at [479, 363] on button "Edit" at bounding box center [469, 361] width 44 height 16
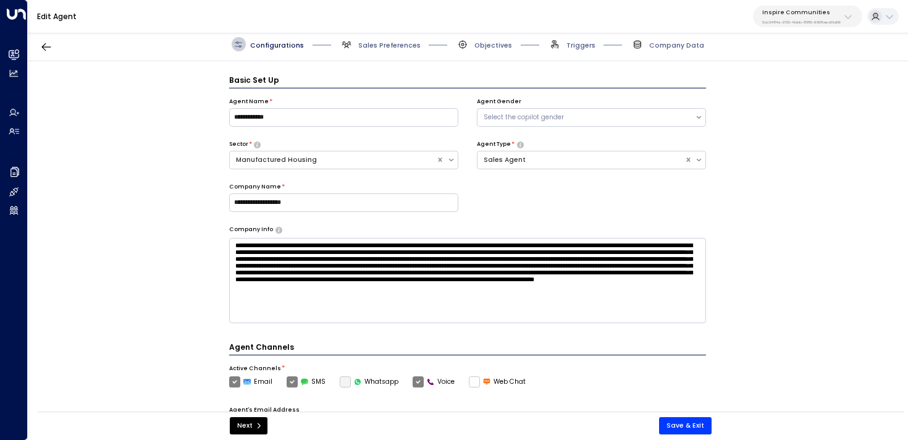
scroll to position [14, 0]
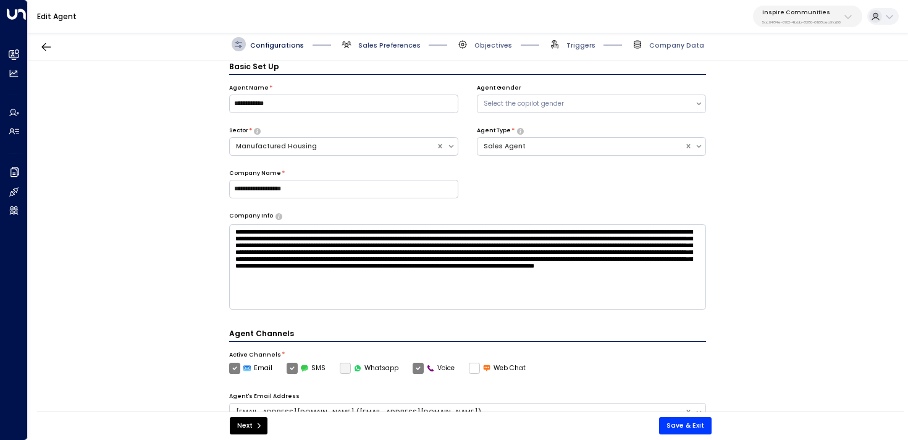
click at [381, 41] on span "Sales Preferences" at bounding box center [389, 45] width 62 height 9
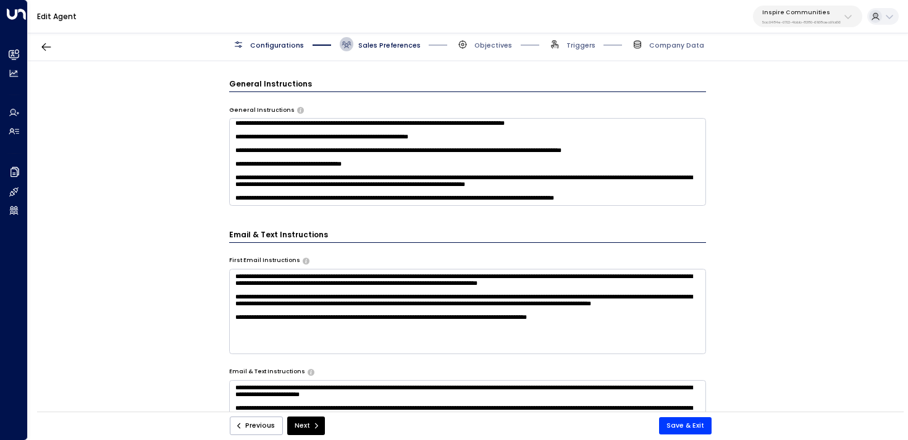
scroll to position [403, 0]
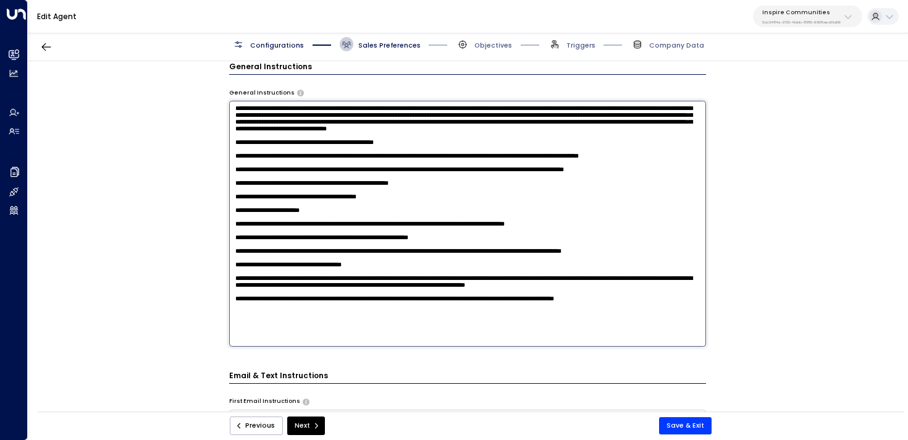
click at [673, 175] on textarea at bounding box center [468, 224] width 478 height 246
click at [665, 332] on textarea at bounding box center [468, 224] width 478 height 246
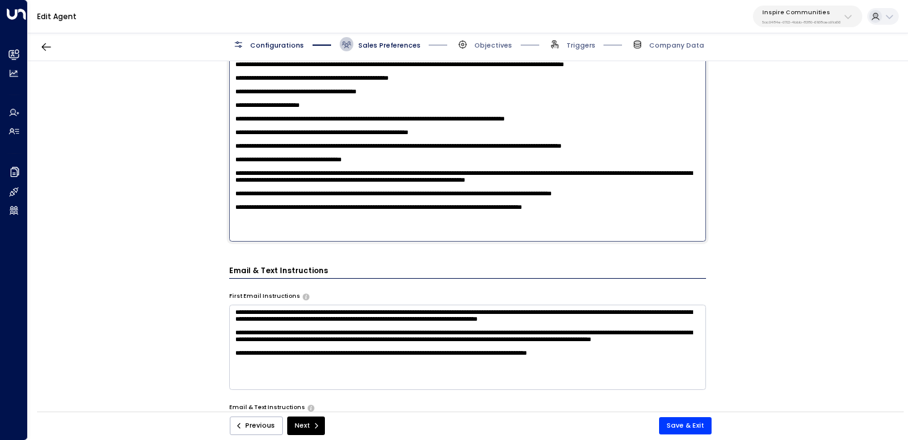
drag, startPoint x: 394, startPoint y: 145, endPoint x: 653, endPoint y: 153, distance: 259.0
click at [653, 153] on textarea at bounding box center [468, 119] width 478 height 246
click at [613, 238] on textarea at bounding box center [468, 119] width 478 height 246
paste textarea "**********"
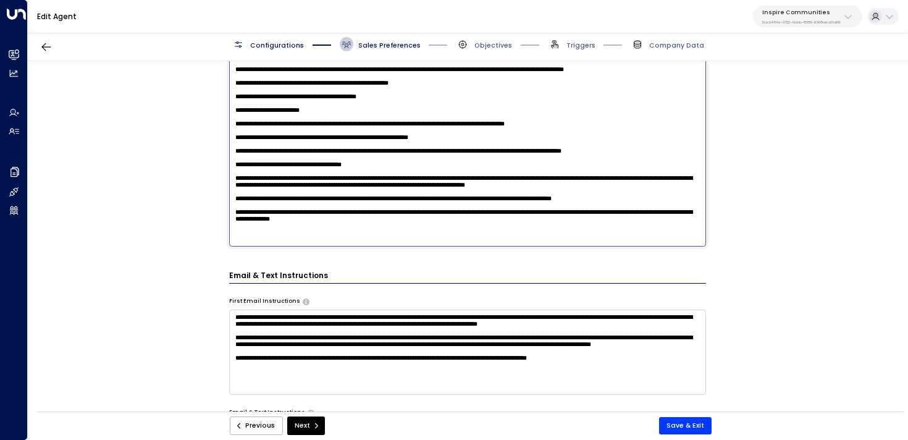
click at [584, 218] on textarea at bounding box center [468, 124] width 478 height 246
type textarea "**********"
click at [688, 428] on button "Save & Exit" at bounding box center [685, 425] width 53 height 17
